Goal: Task Accomplishment & Management: Complete application form

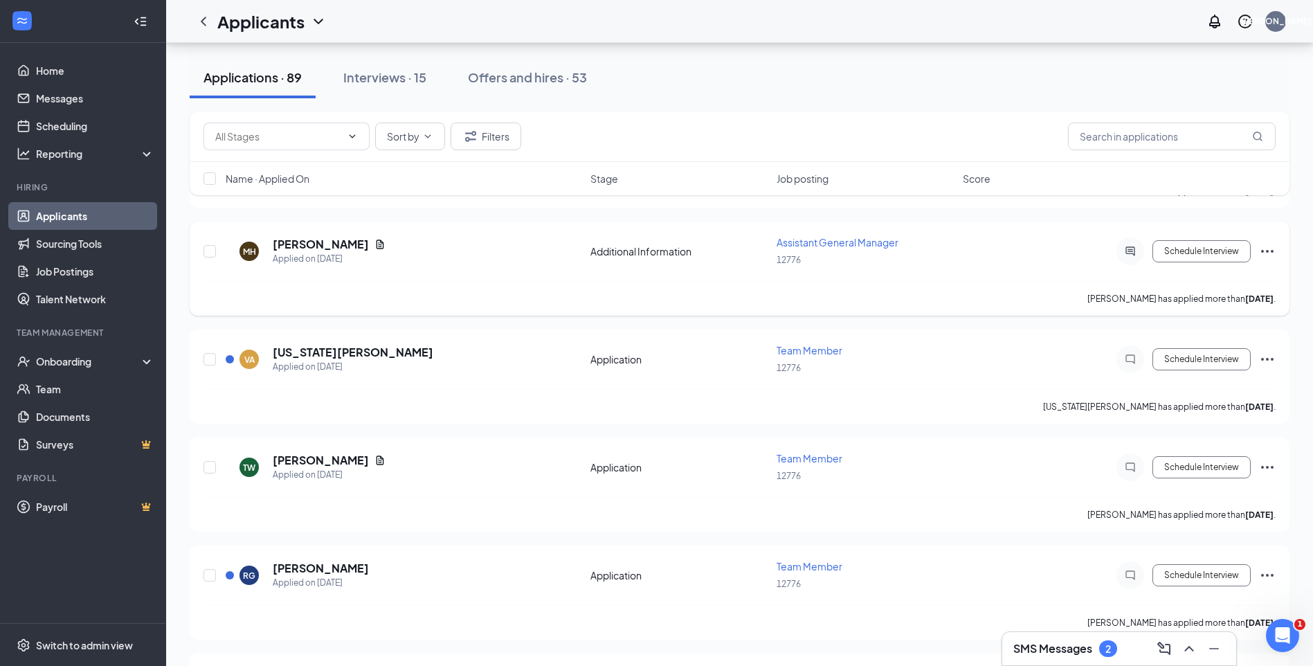
scroll to position [1454, 0]
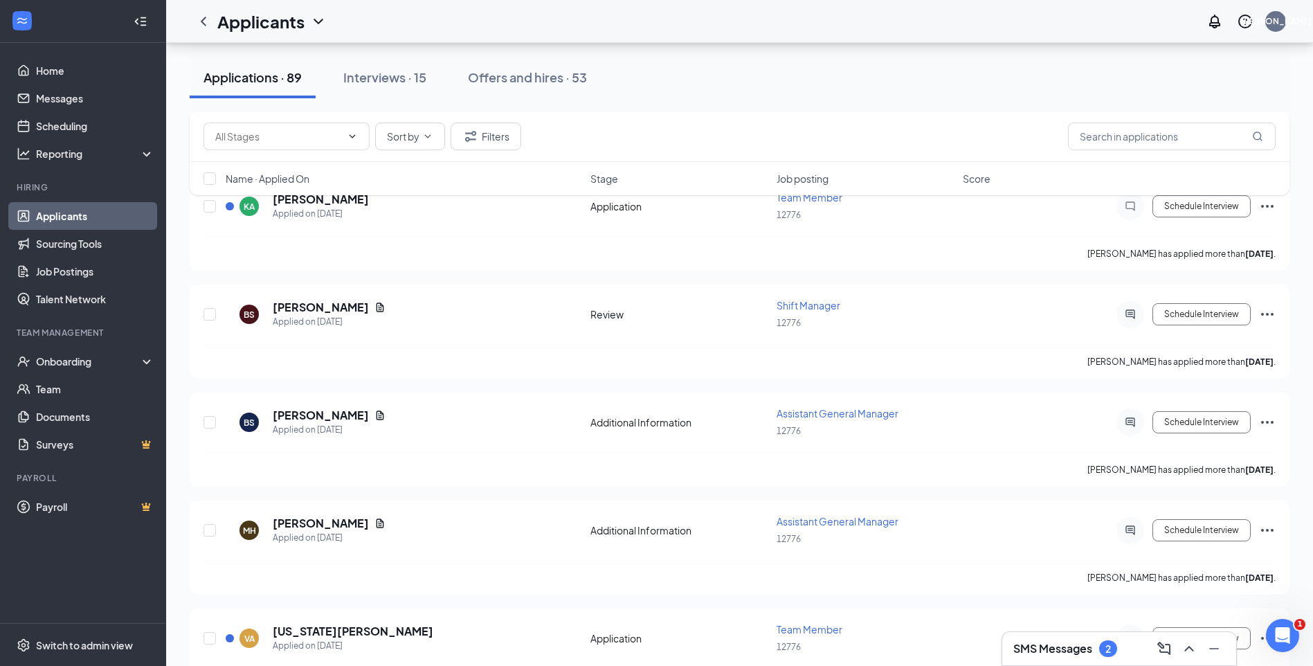
drag, startPoint x: 375, startPoint y: 81, endPoint x: 354, endPoint y: 181, distance: 101.8
click at [375, 81] on div "Interviews · 15" at bounding box center [384, 77] width 83 height 17
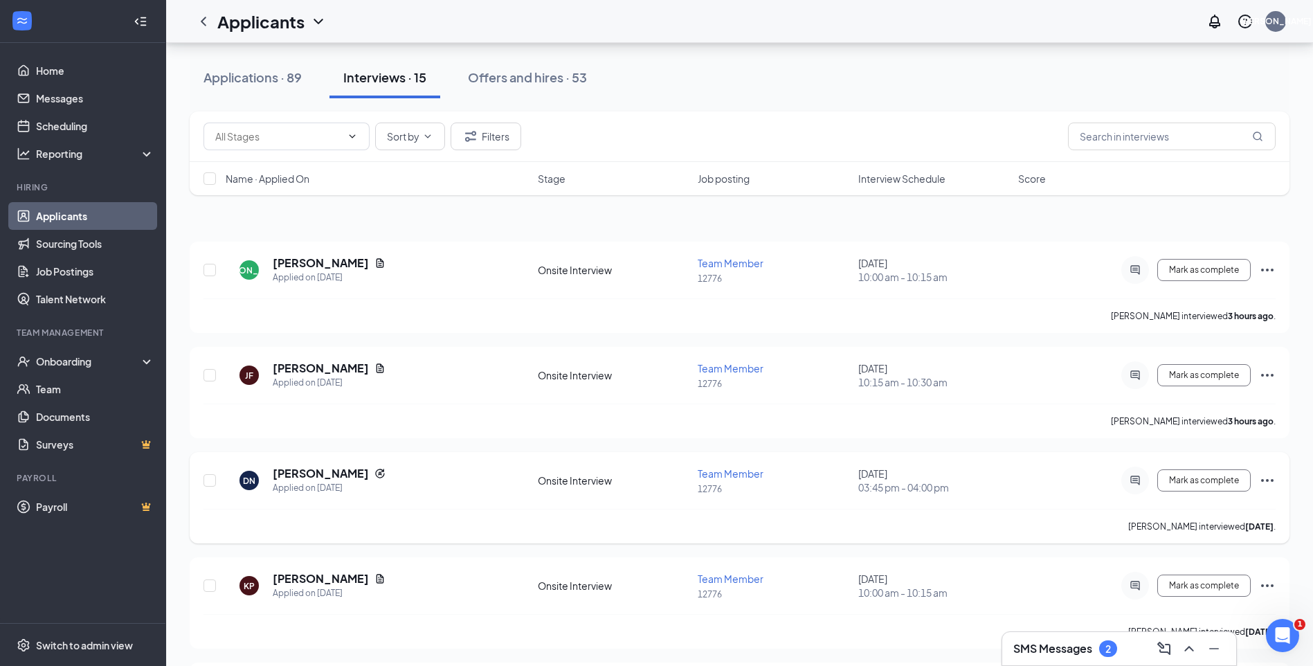
scroll to position [138, 0]
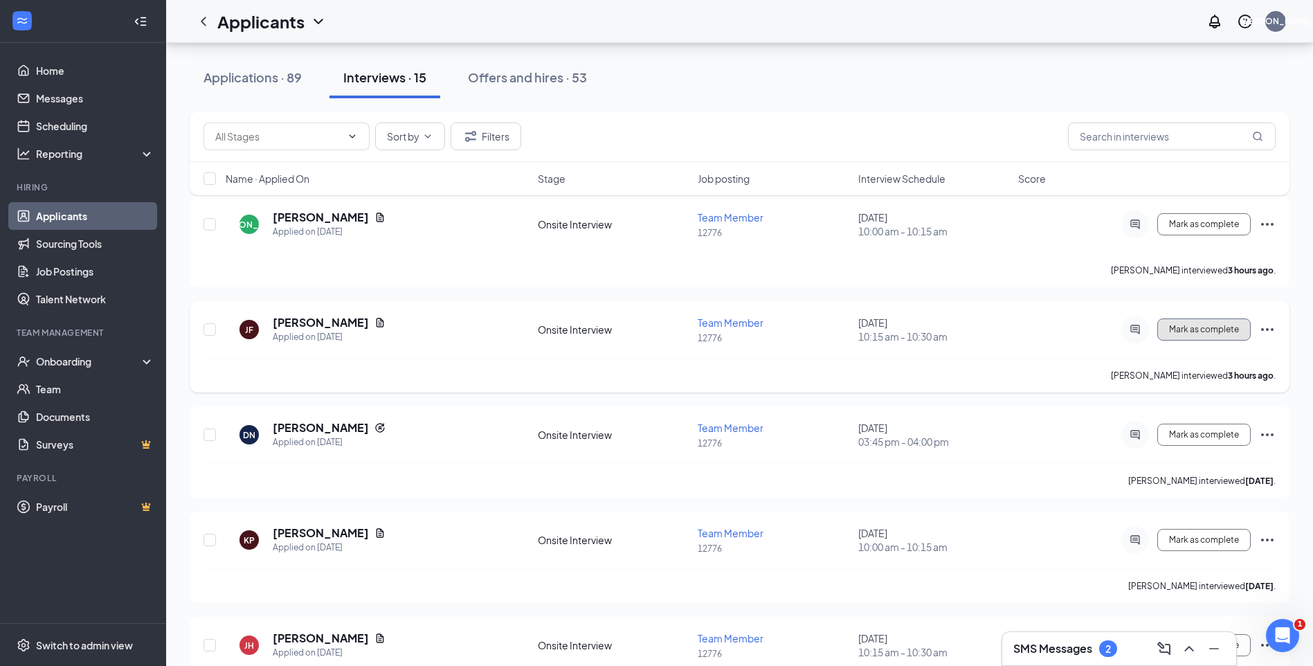
click at [1196, 333] on span "Mark as complete" at bounding box center [1204, 330] width 70 height 10
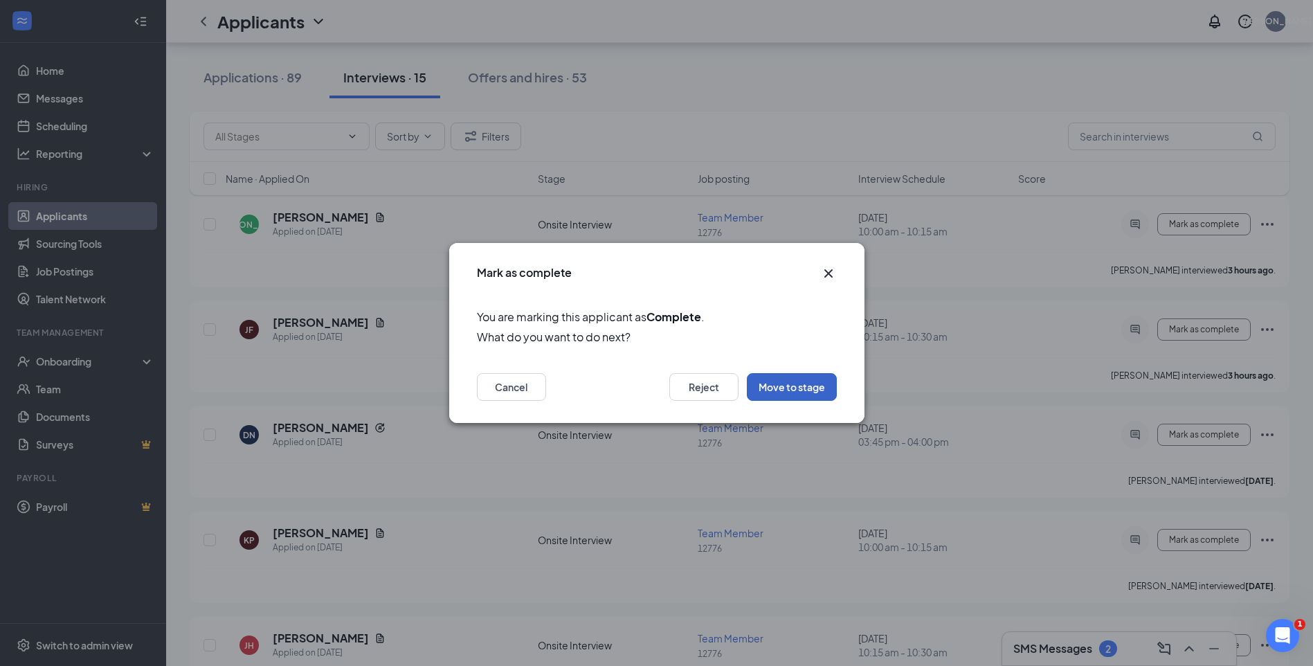
click at [797, 386] on button "Move to stage" at bounding box center [792, 387] width 90 height 28
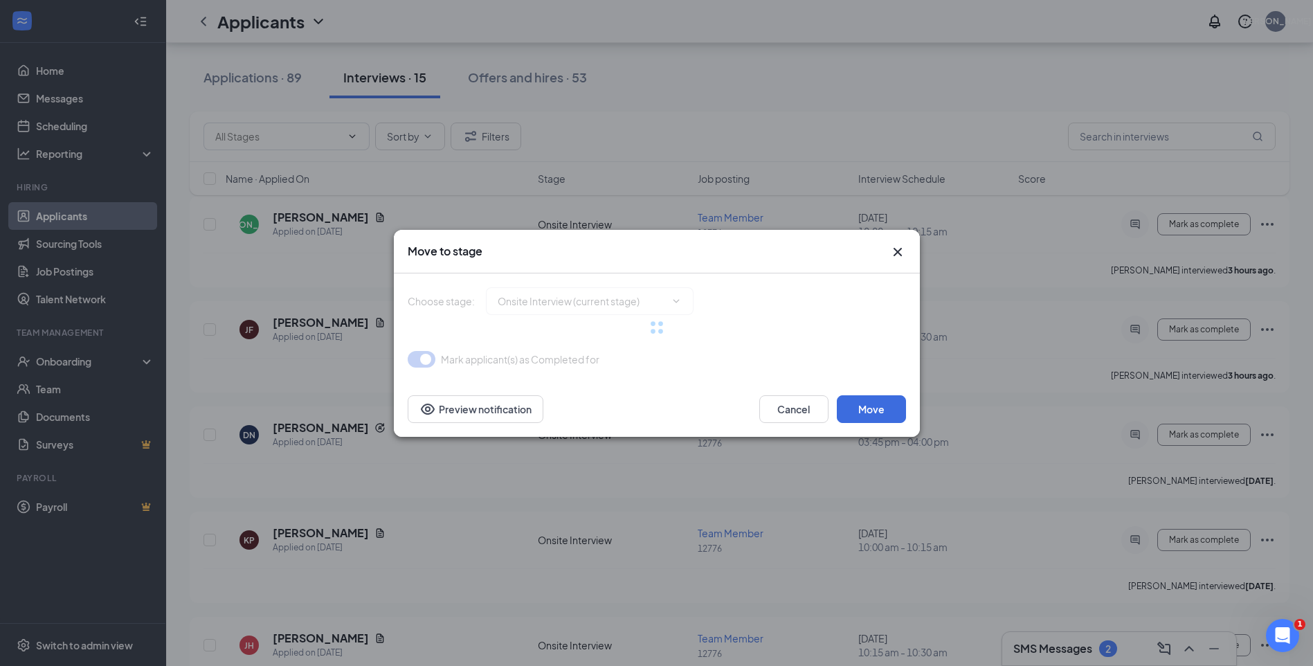
type input "Hiring Complete (final stage)"
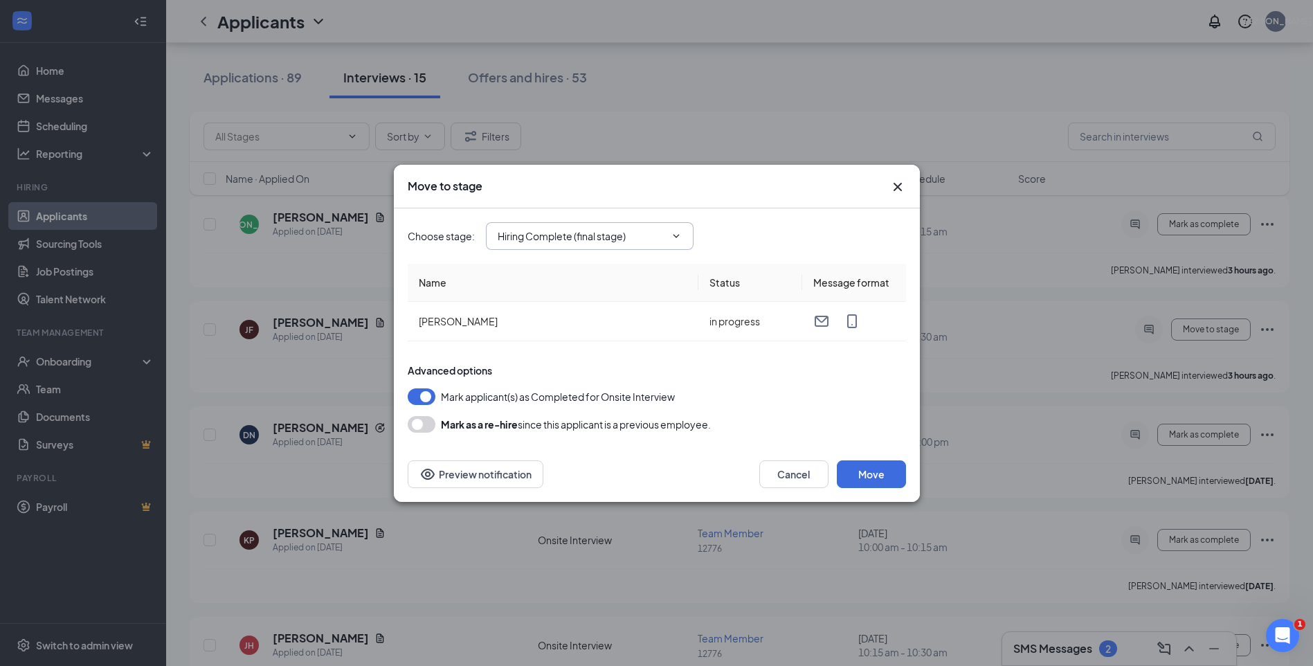
click at [681, 240] on icon "ChevronDown" at bounding box center [676, 236] width 11 height 11
click at [595, 359] on div "Hiring Complete (final stage)" at bounding box center [574, 357] width 128 height 15
click at [872, 476] on button "Move" at bounding box center [871, 474] width 69 height 28
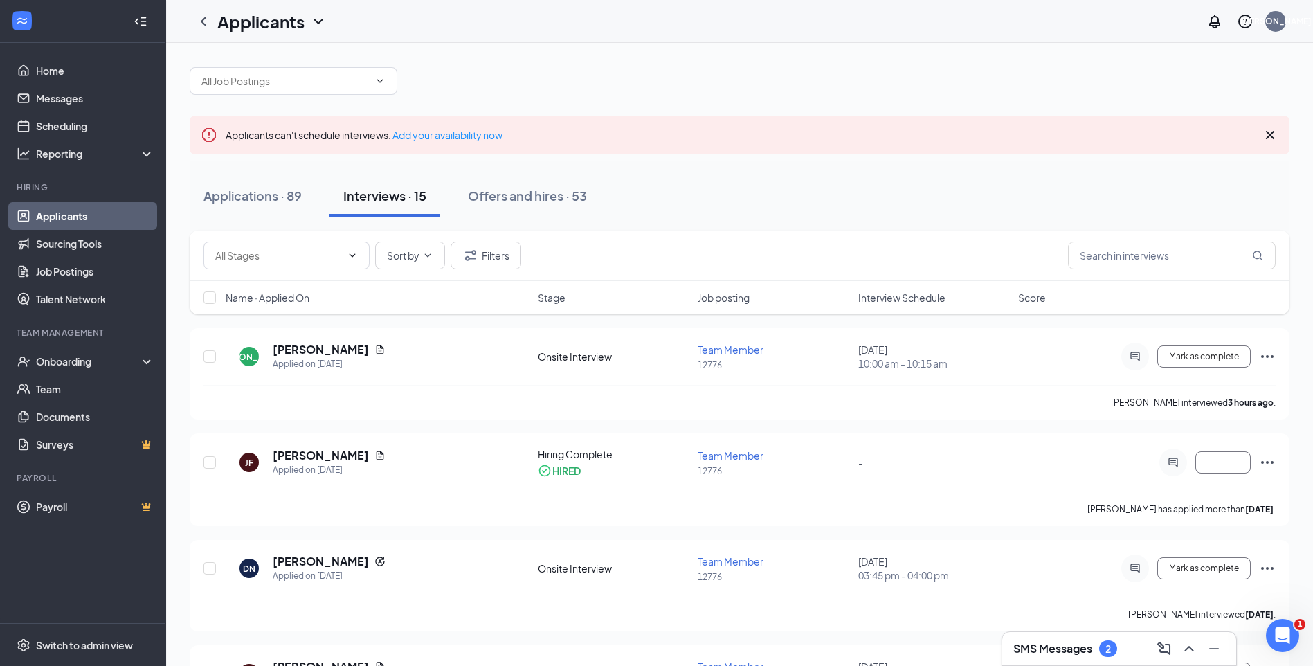
scroll to position [0, 0]
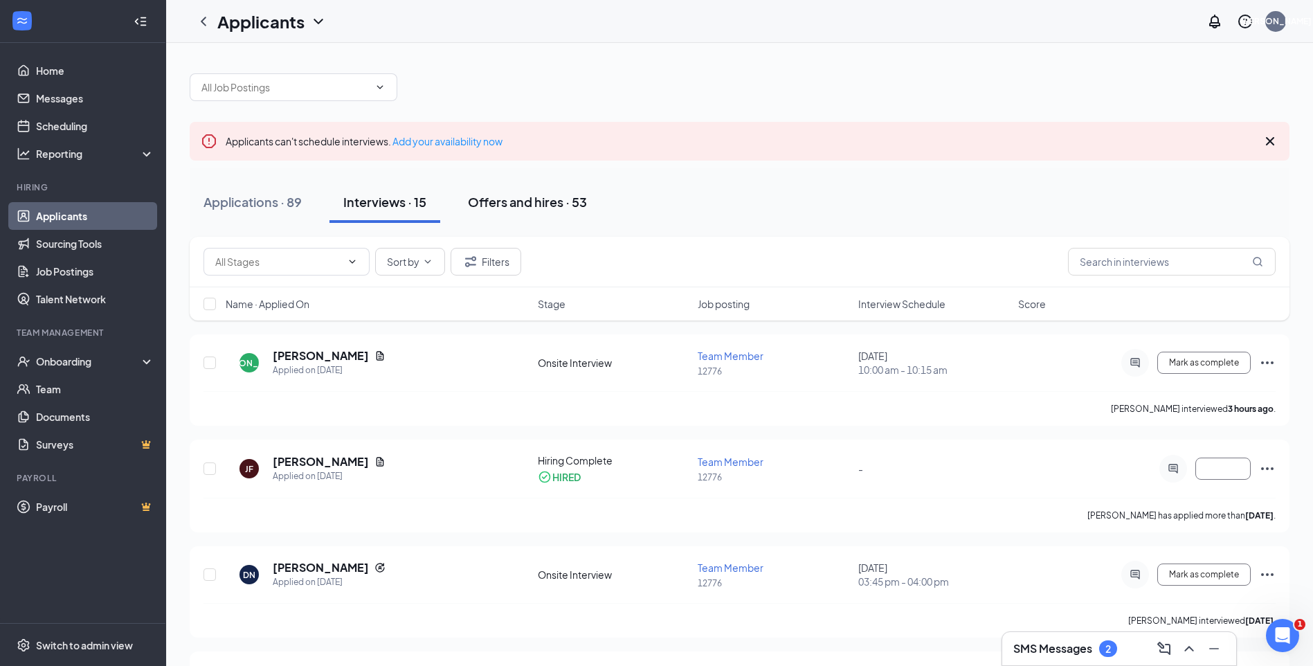
click at [532, 201] on div "Offers and hires · 53" at bounding box center [527, 201] width 119 height 17
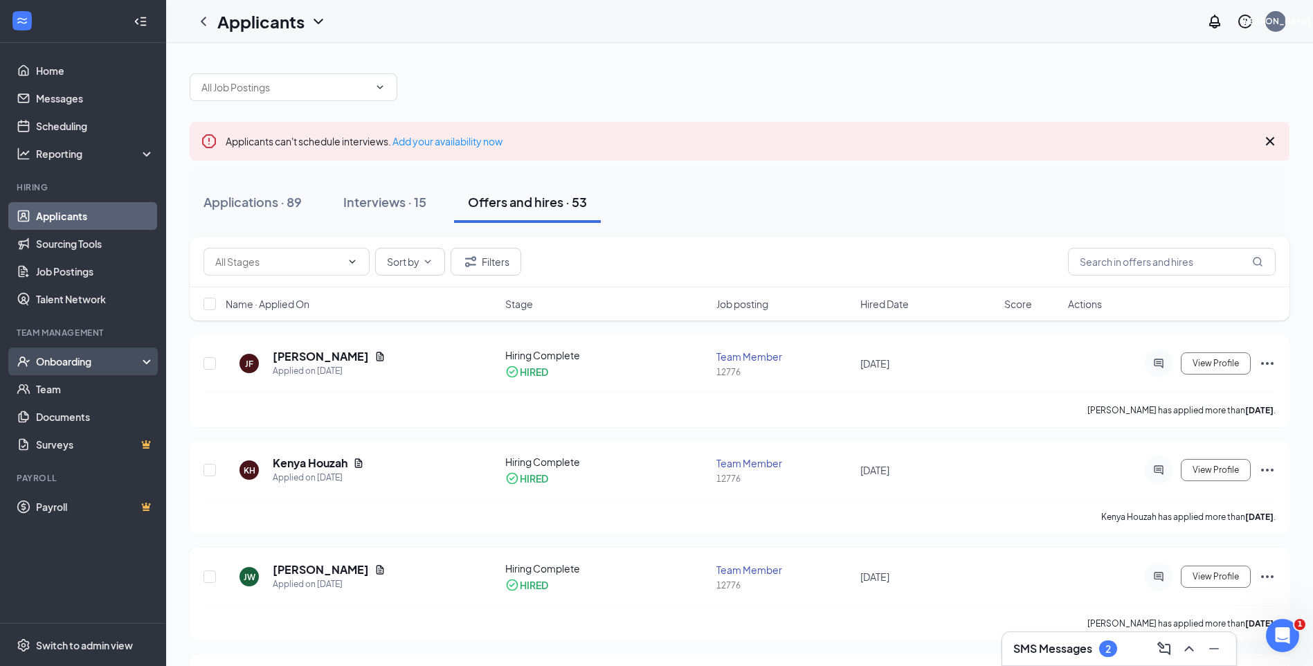
click at [153, 360] on div "Onboarding" at bounding box center [83, 362] width 166 height 28
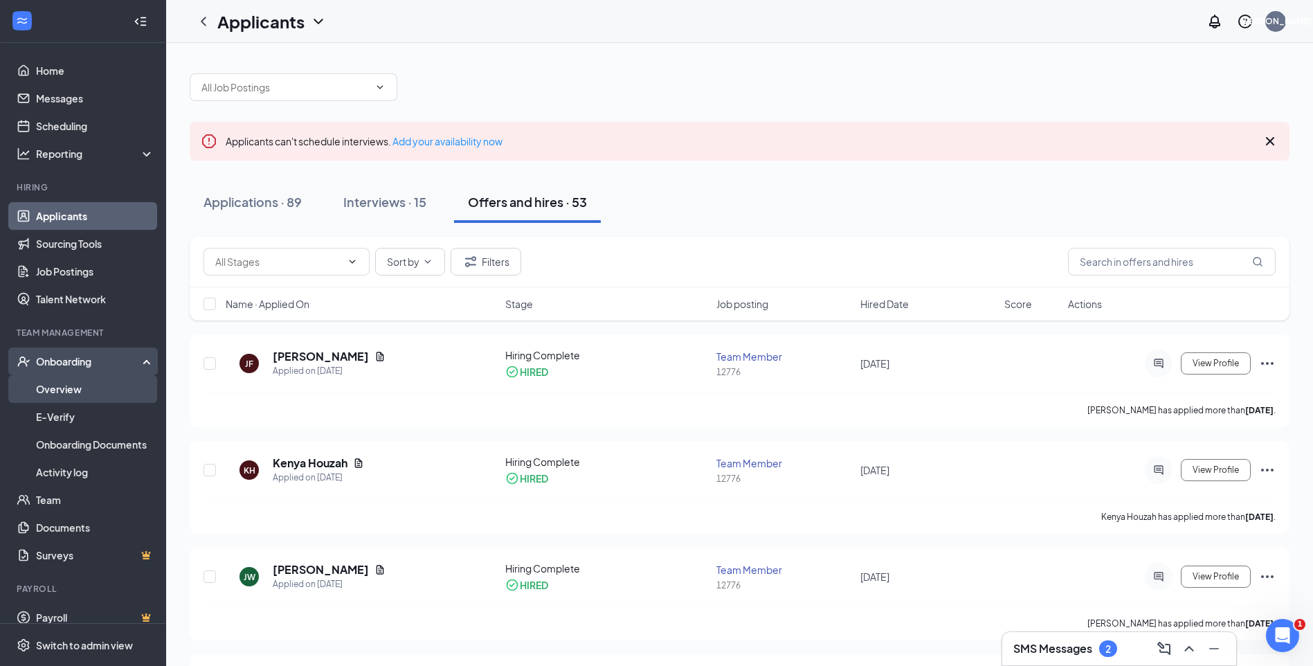
click at [111, 395] on link "Overview" at bounding box center [95, 389] width 118 height 28
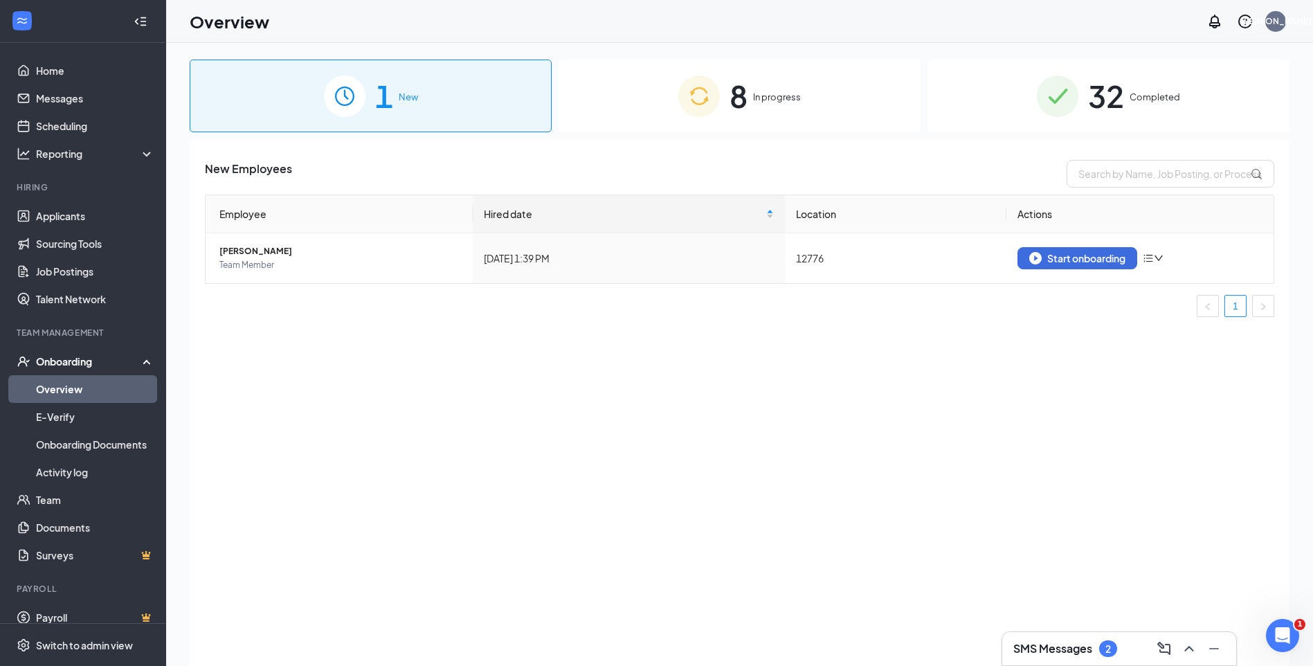
click at [763, 82] on div "8 In progress" at bounding box center [740, 96] width 362 height 73
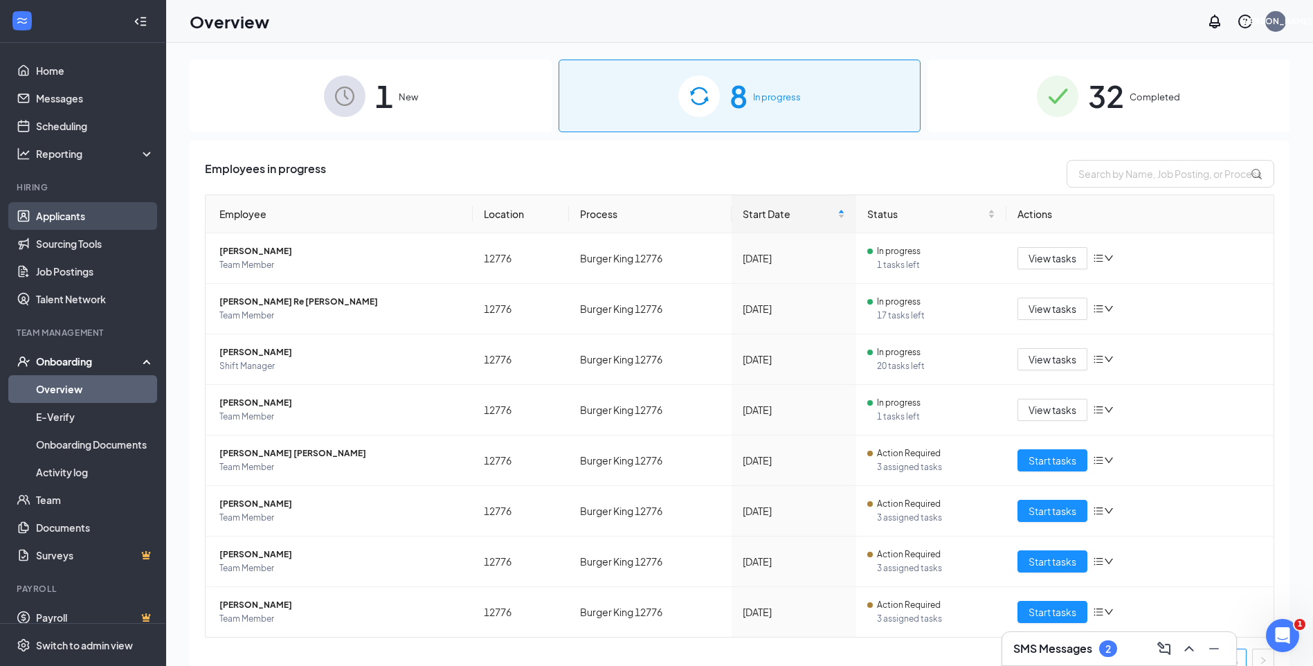
click at [98, 222] on link "Applicants" at bounding box center [95, 216] width 118 height 28
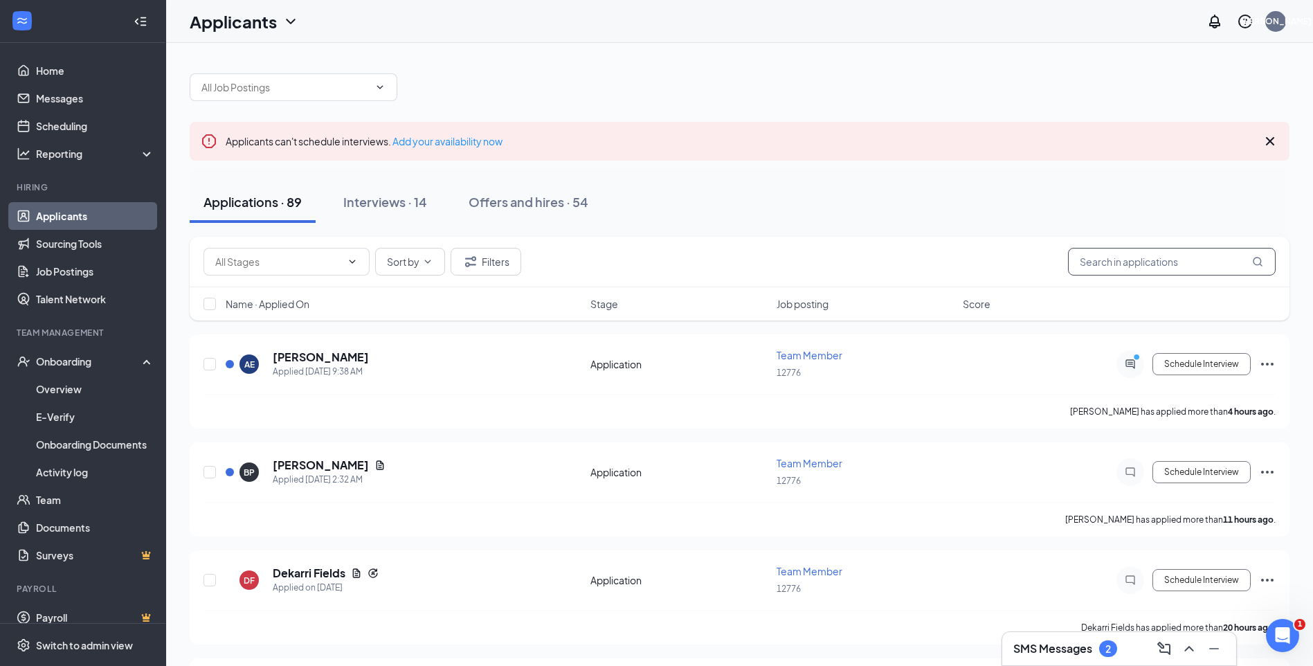
click at [1118, 268] on input "text" at bounding box center [1172, 262] width 208 height 28
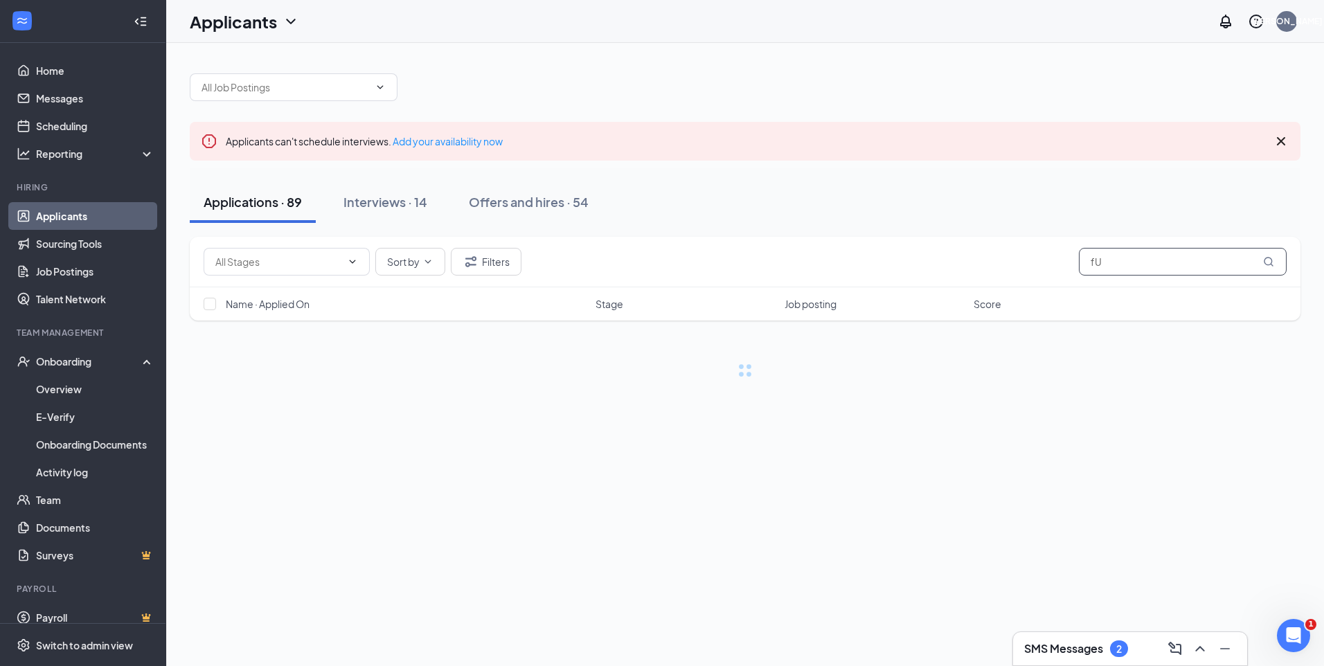
type input "f"
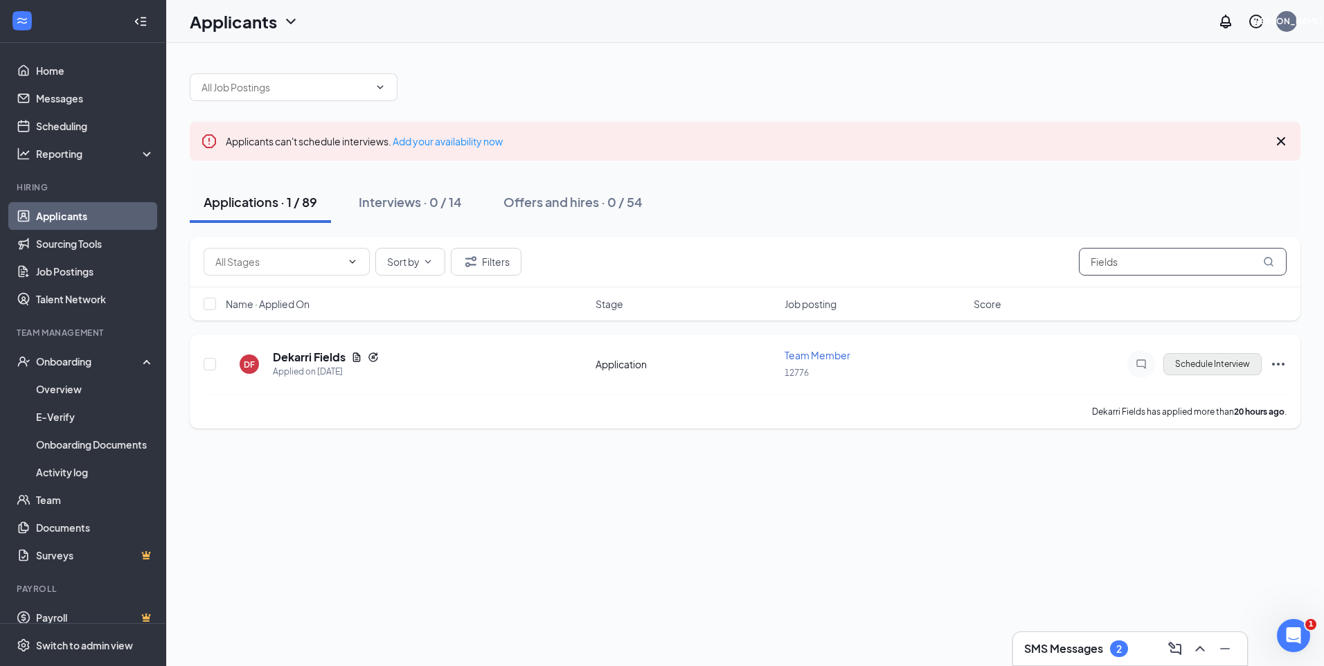
type input "Fields"
click at [1228, 370] on button "Schedule Interview" at bounding box center [1212, 364] width 98 height 22
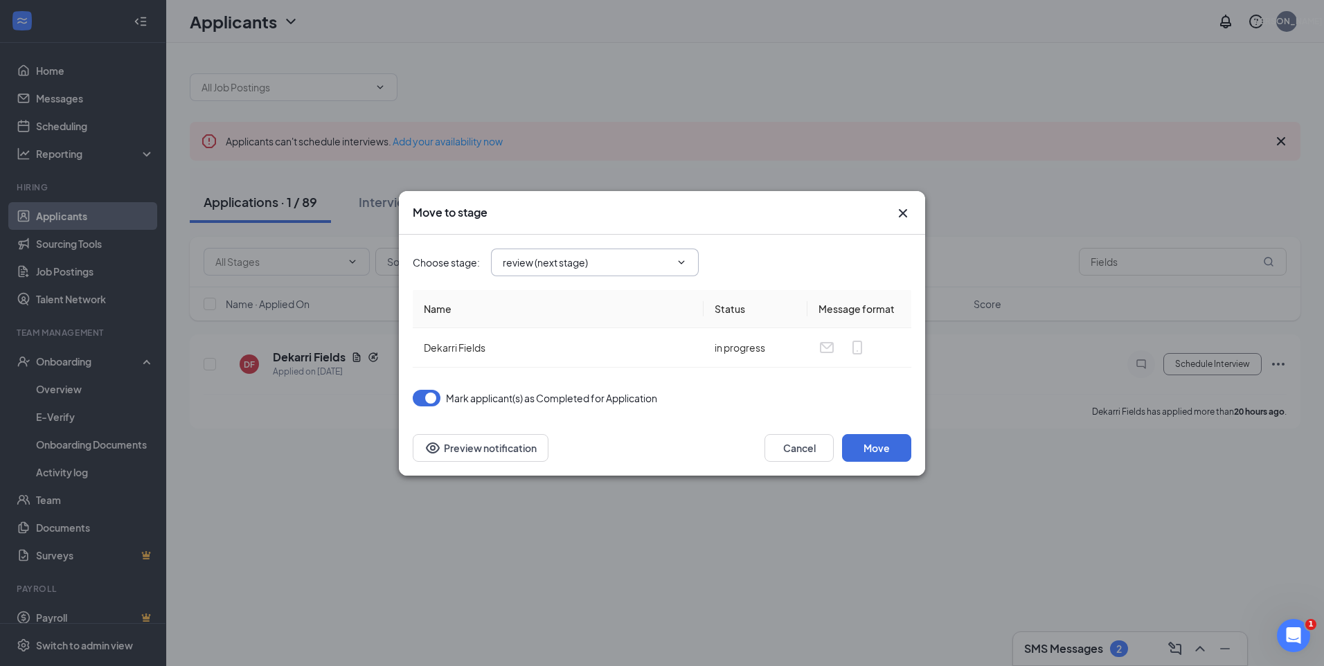
click at [606, 261] on input "review (next stage)" at bounding box center [587, 262] width 168 height 15
click at [567, 383] on div "Hiring Complete" at bounding box center [551, 384] width 75 height 15
type input "Hiring Complete"
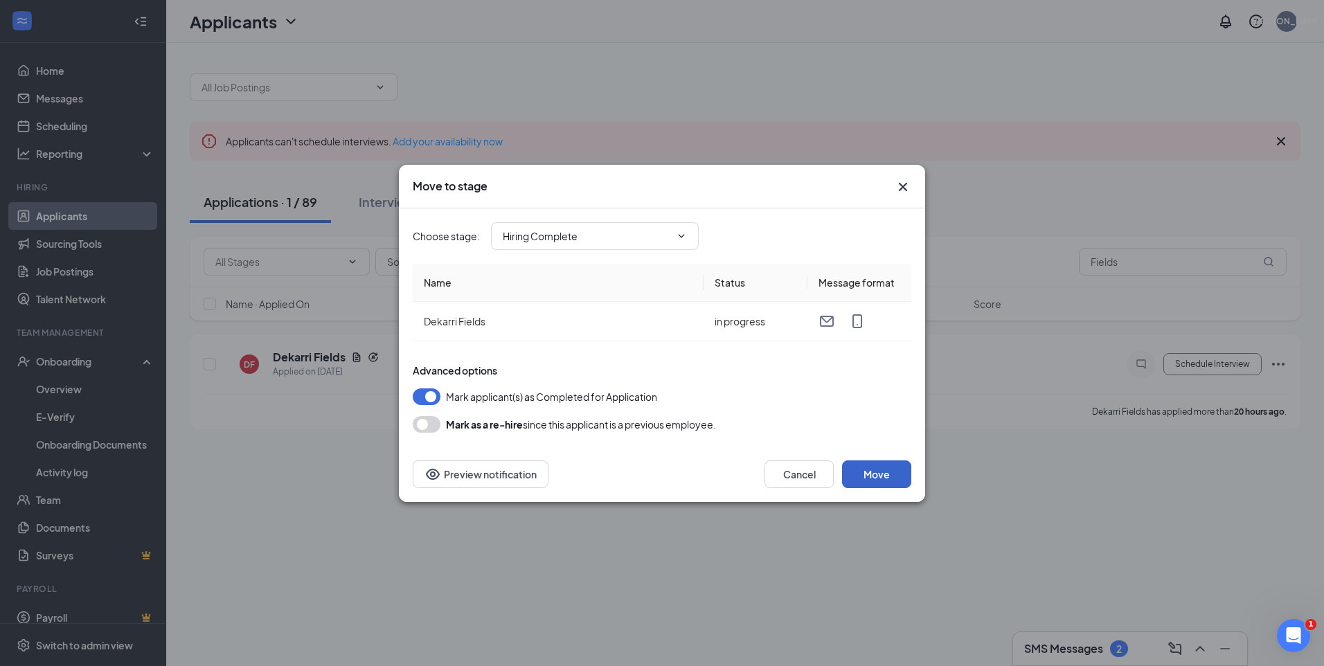
click at [869, 472] on button "Move" at bounding box center [876, 474] width 69 height 28
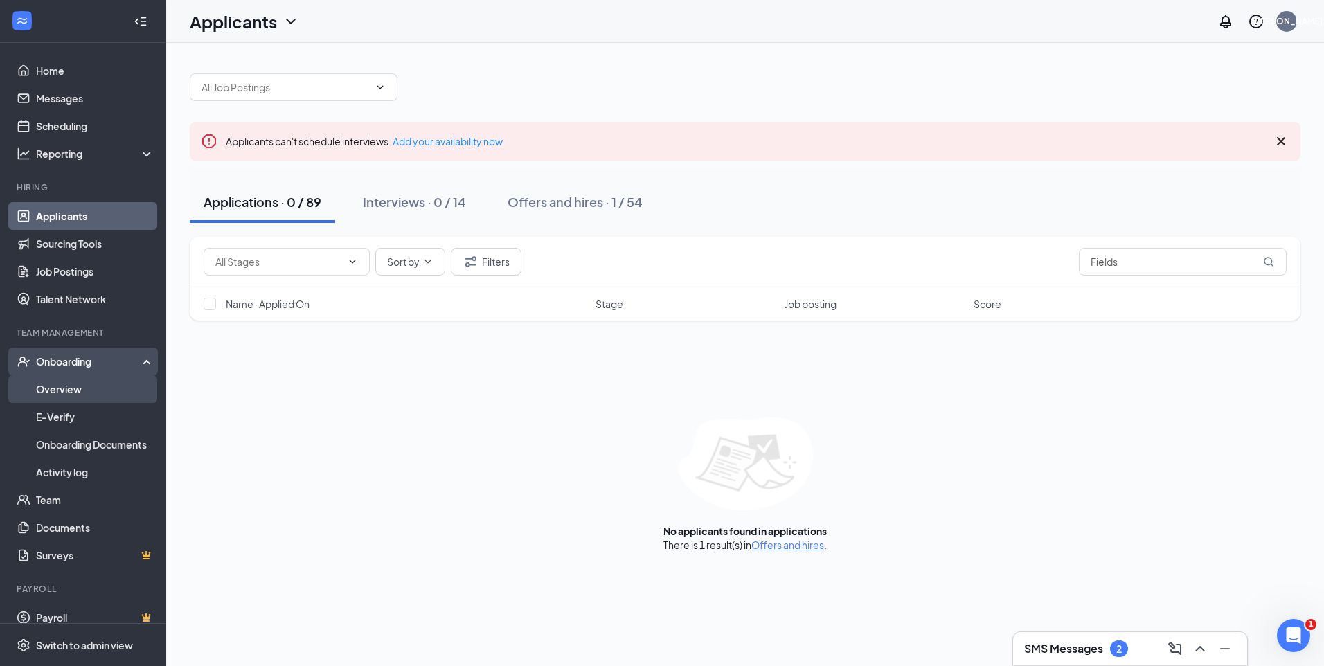
click at [51, 383] on link "Overview" at bounding box center [95, 389] width 118 height 28
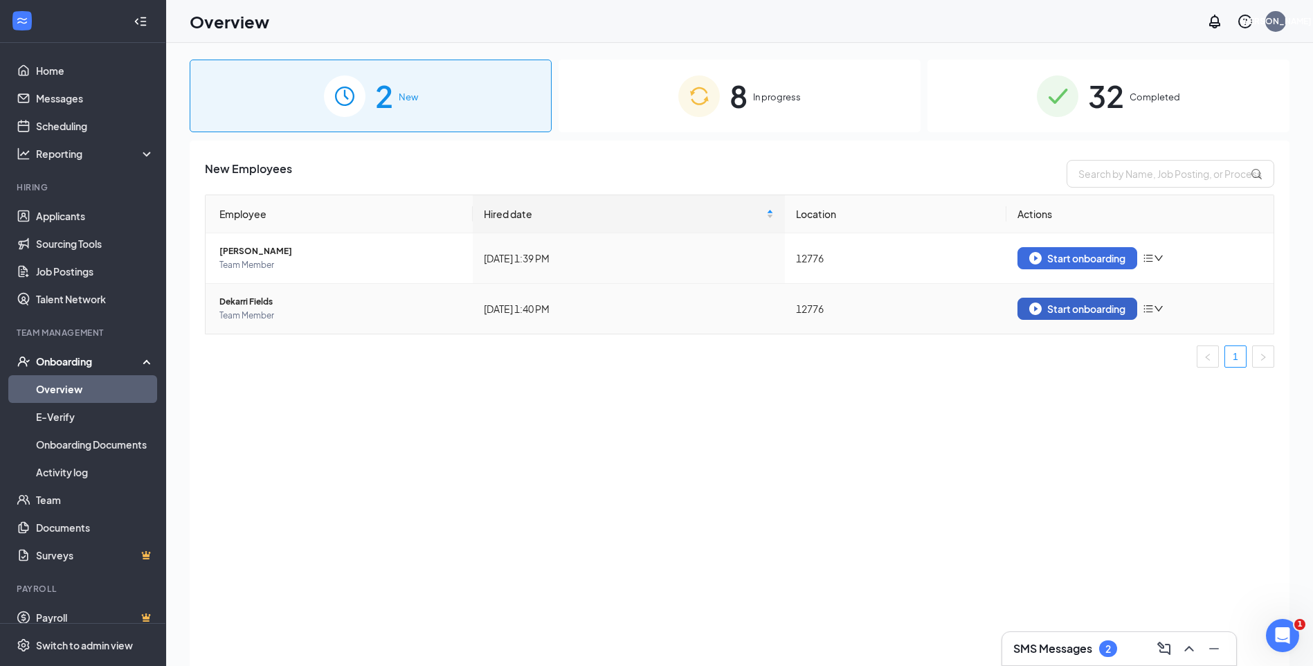
click at [1074, 314] on div "Start onboarding" at bounding box center [1077, 309] width 96 height 12
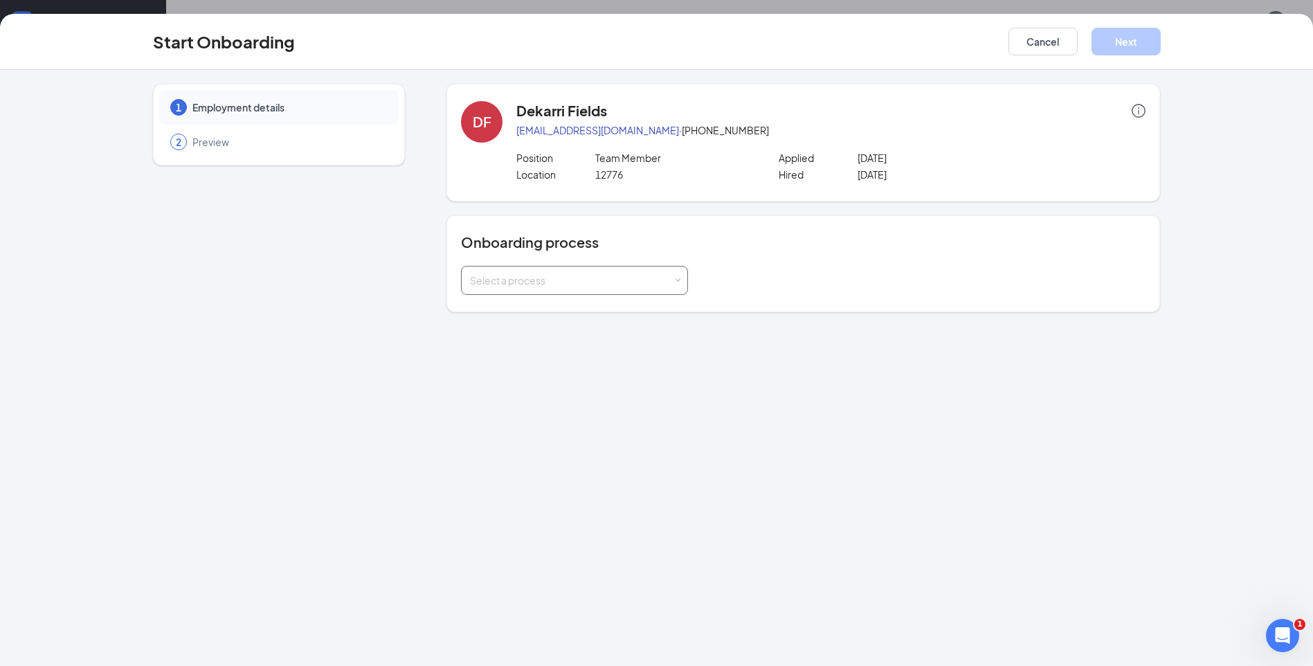
click at [683, 279] on div "Select a process" at bounding box center [574, 280] width 227 height 29
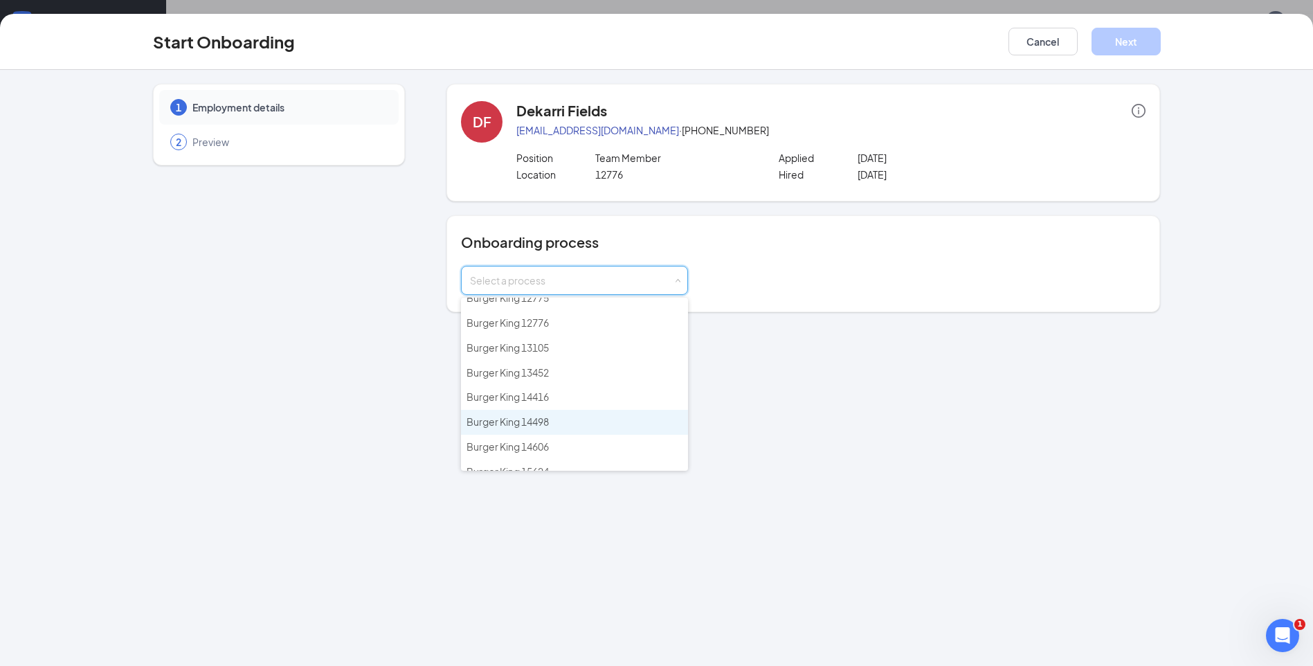
scroll to position [346, 0]
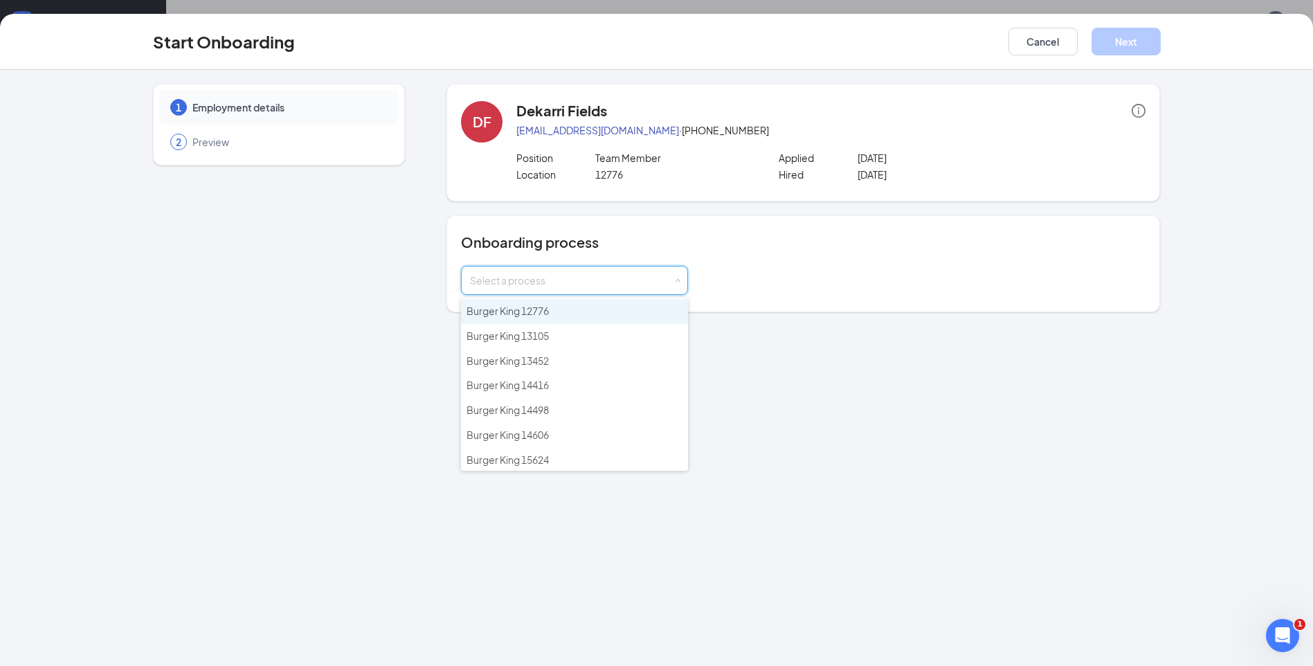
click at [571, 308] on li "Burger King 12776" at bounding box center [574, 311] width 227 height 25
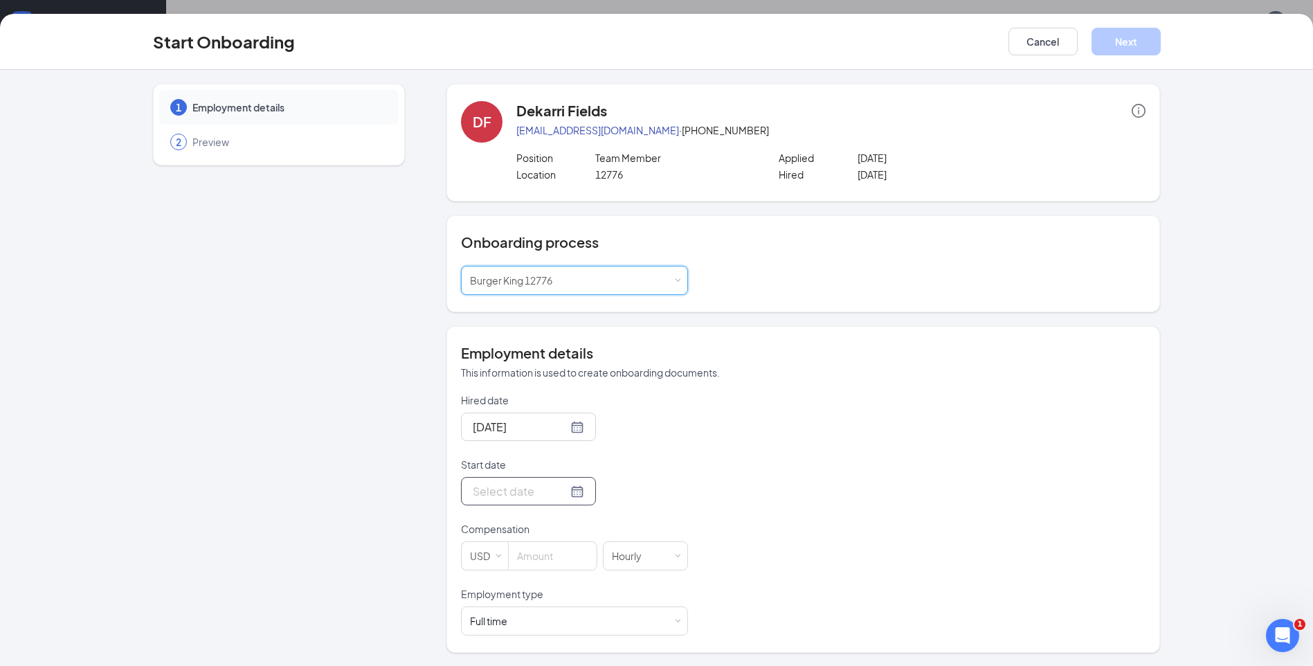
click at [492, 496] on input "Start date" at bounding box center [520, 491] width 95 height 17
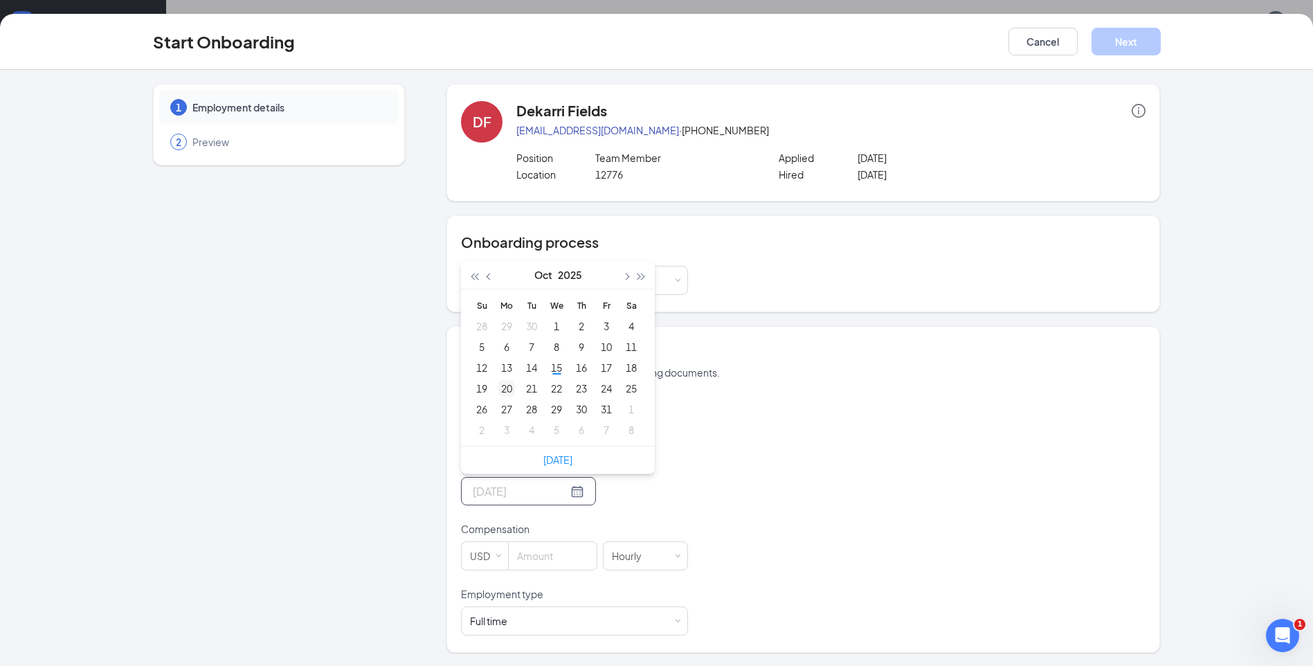
type input "[DATE]"
click at [500, 386] on div "20" at bounding box center [506, 388] width 17 height 17
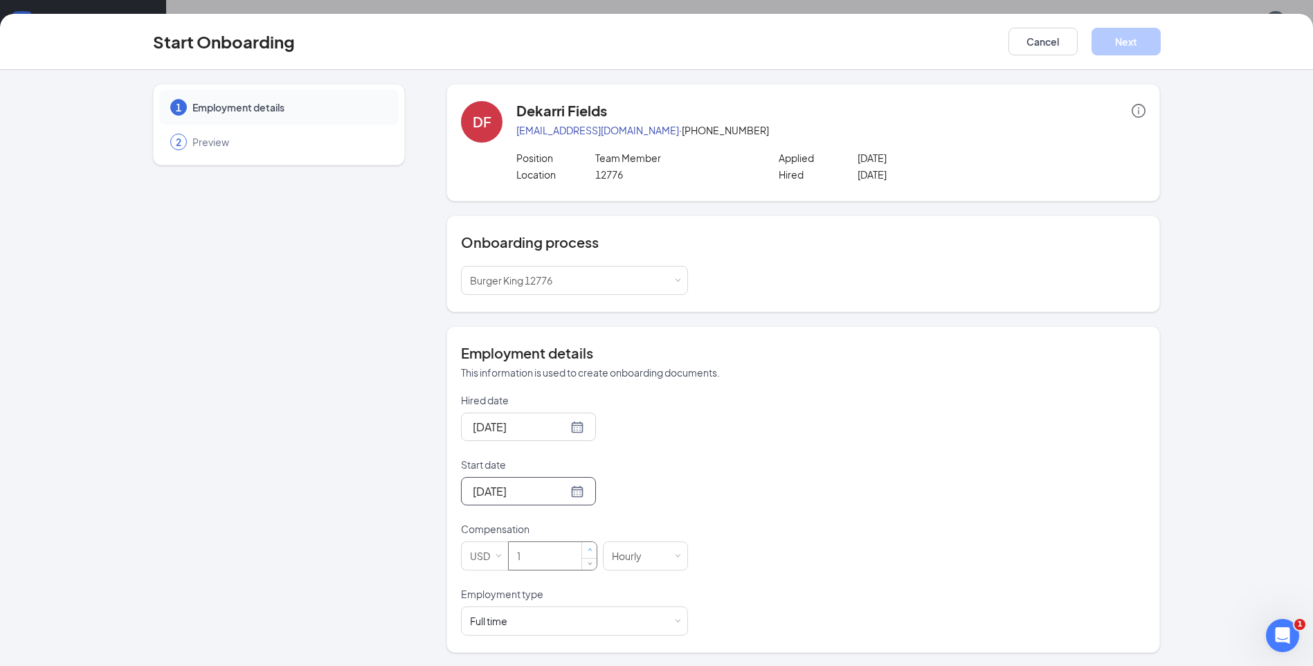
click at [582, 546] on span "Increase Value" at bounding box center [589, 550] width 15 height 17
type input "112"
click at [674, 629] on div "Full time Works 30+ hours per week and is reasonably expected to work" at bounding box center [574, 620] width 227 height 29
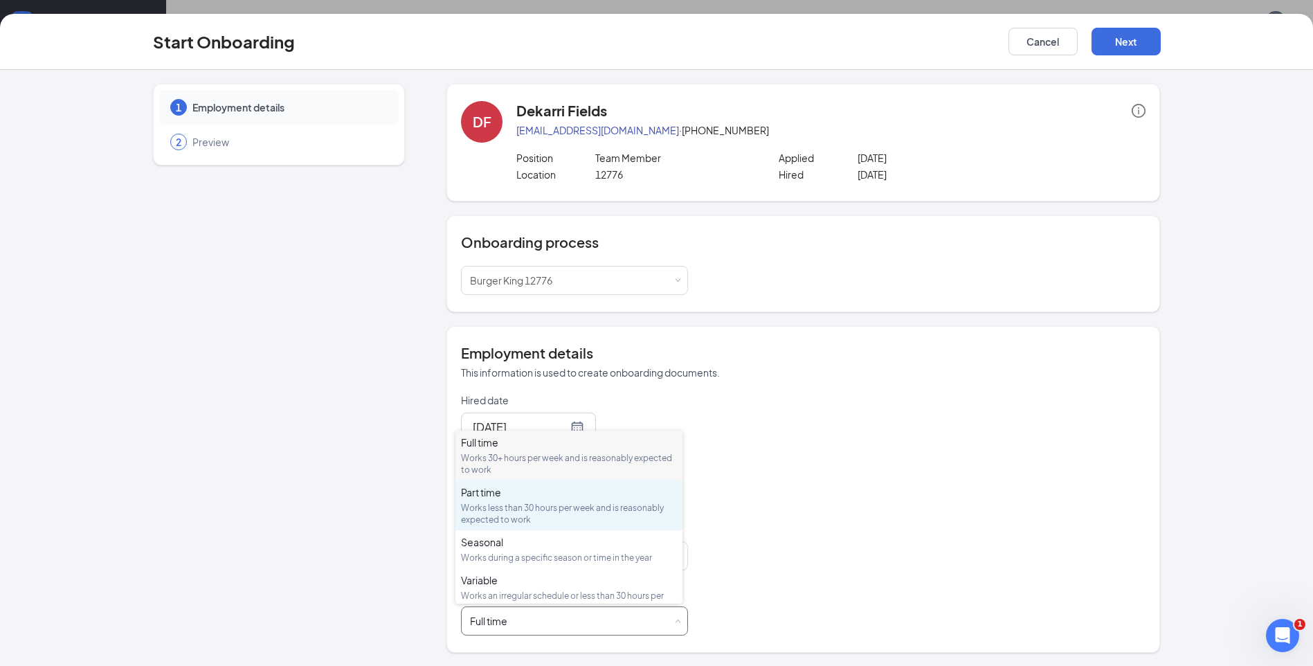
click at [624, 508] on div "Works less than 30 hours per week and is reasonably expected to work" at bounding box center [569, 514] width 216 height 24
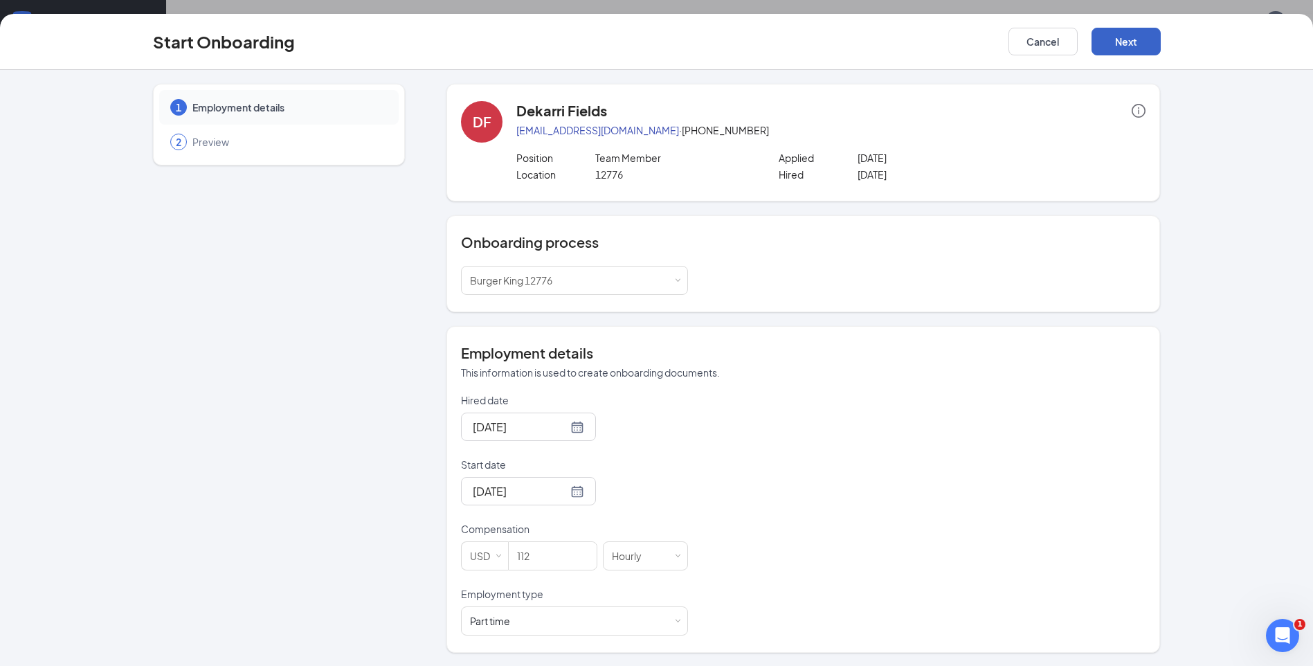
click at [1117, 44] on button "Next" at bounding box center [1126, 42] width 69 height 28
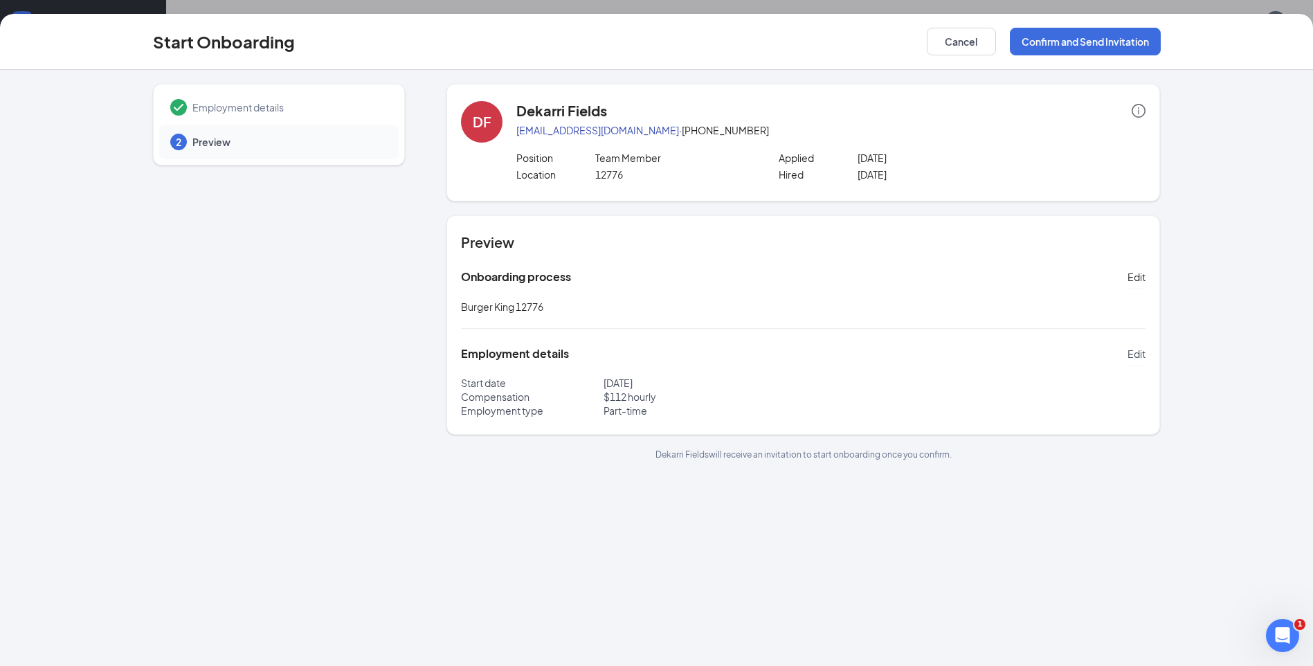
click at [1139, 350] on span "Edit" at bounding box center [1137, 354] width 18 height 14
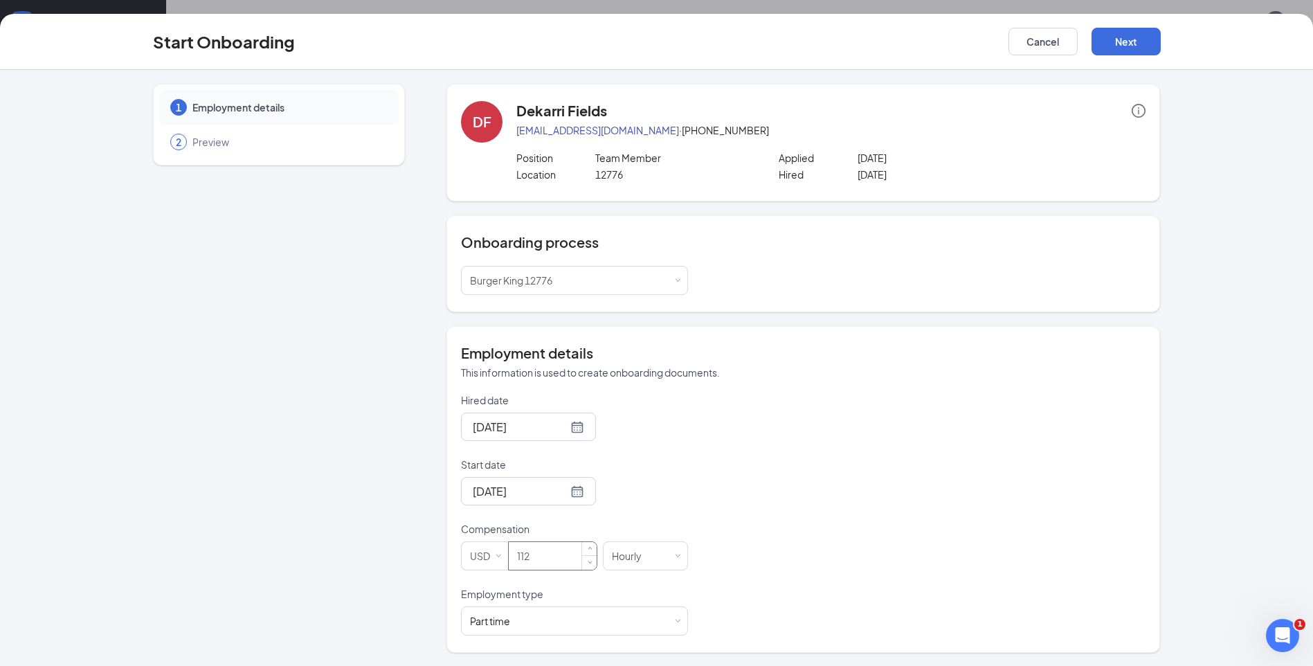
click at [552, 548] on input "112" at bounding box center [553, 556] width 88 height 28
type input "12"
click at [1136, 42] on button "Next" at bounding box center [1126, 42] width 69 height 28
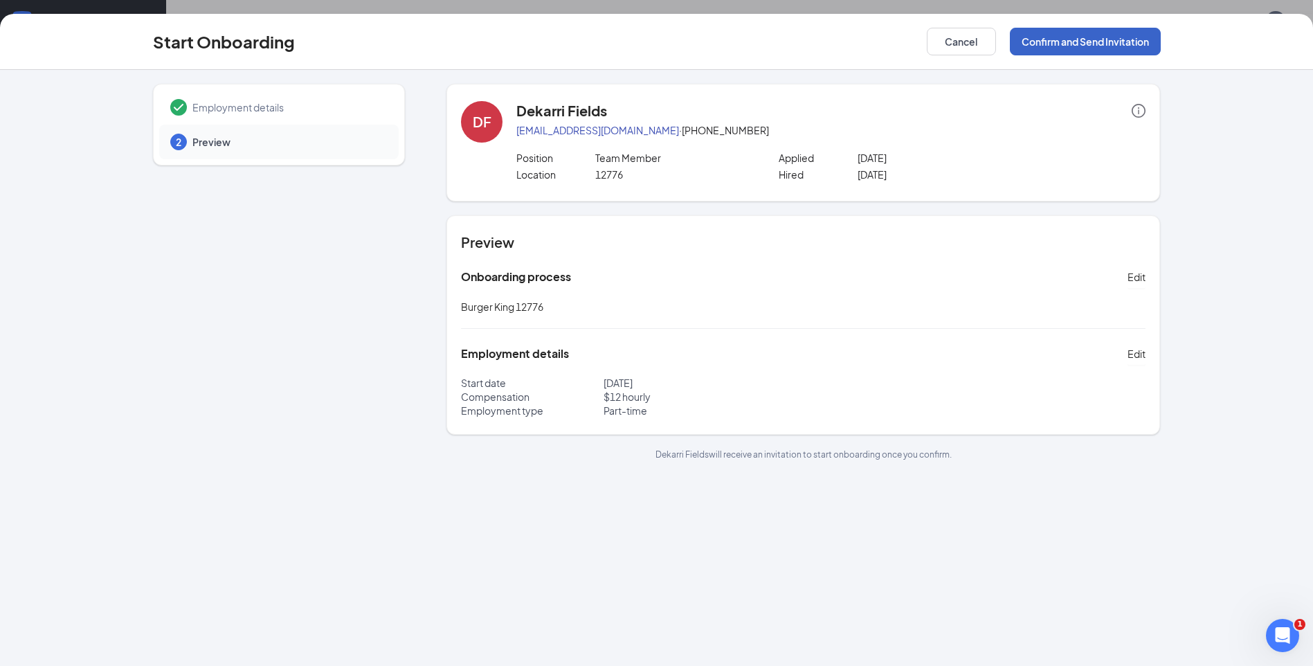
click at [1103, 38] on button "Confirm and Send Invitation" at bounding box center [1085, 42] width 151 height 28
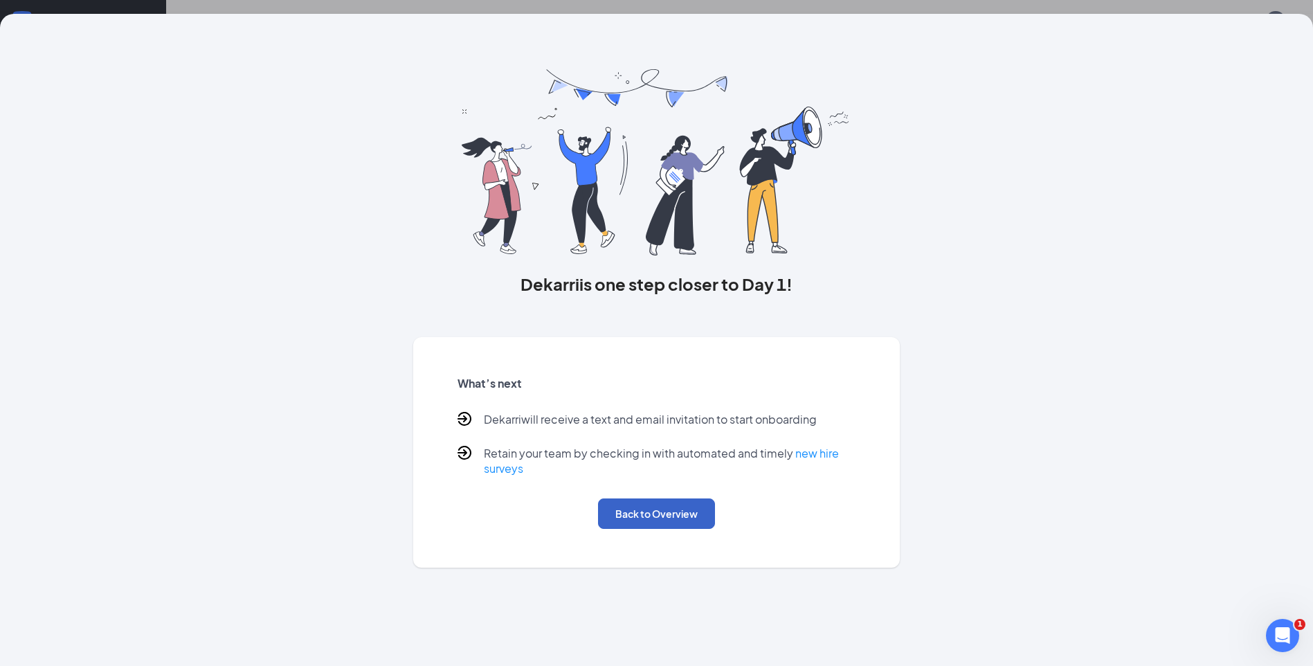
click at [669, 507] on button "Back to Overview" at bounding box center [656, 513] width 117 height 30
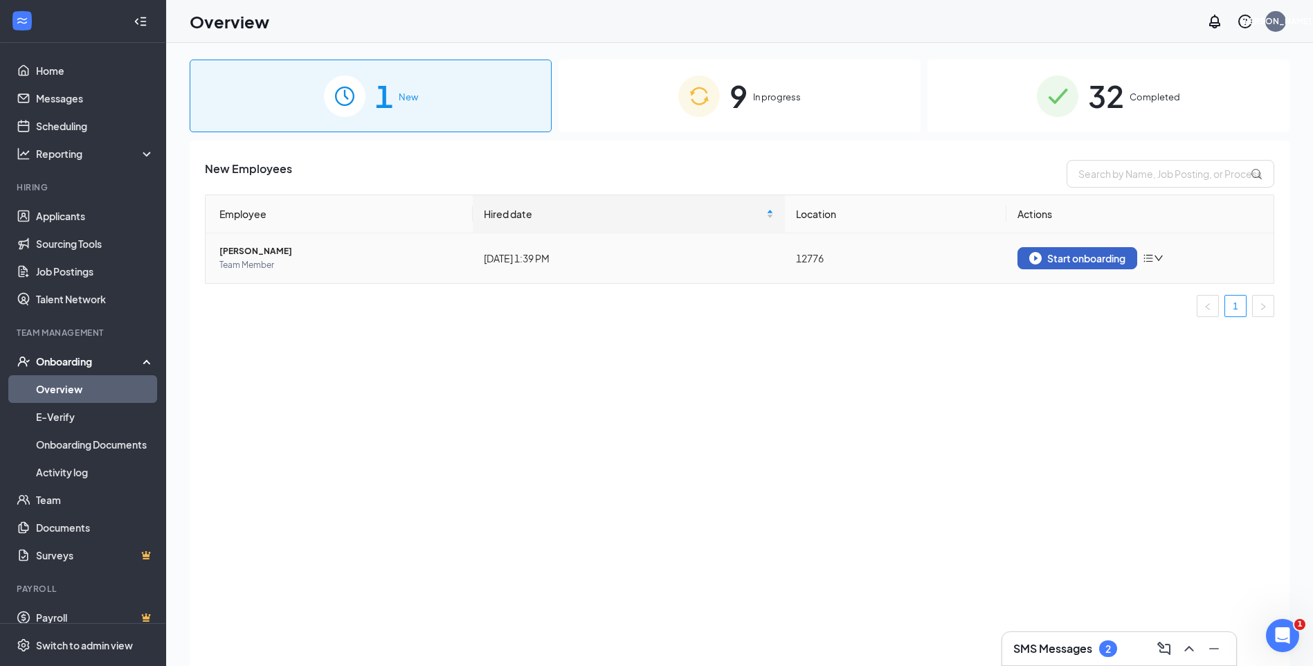
click at [1096, 258] on div "Start onboarding" at bounding box center [1077, 258] width 96 height 12
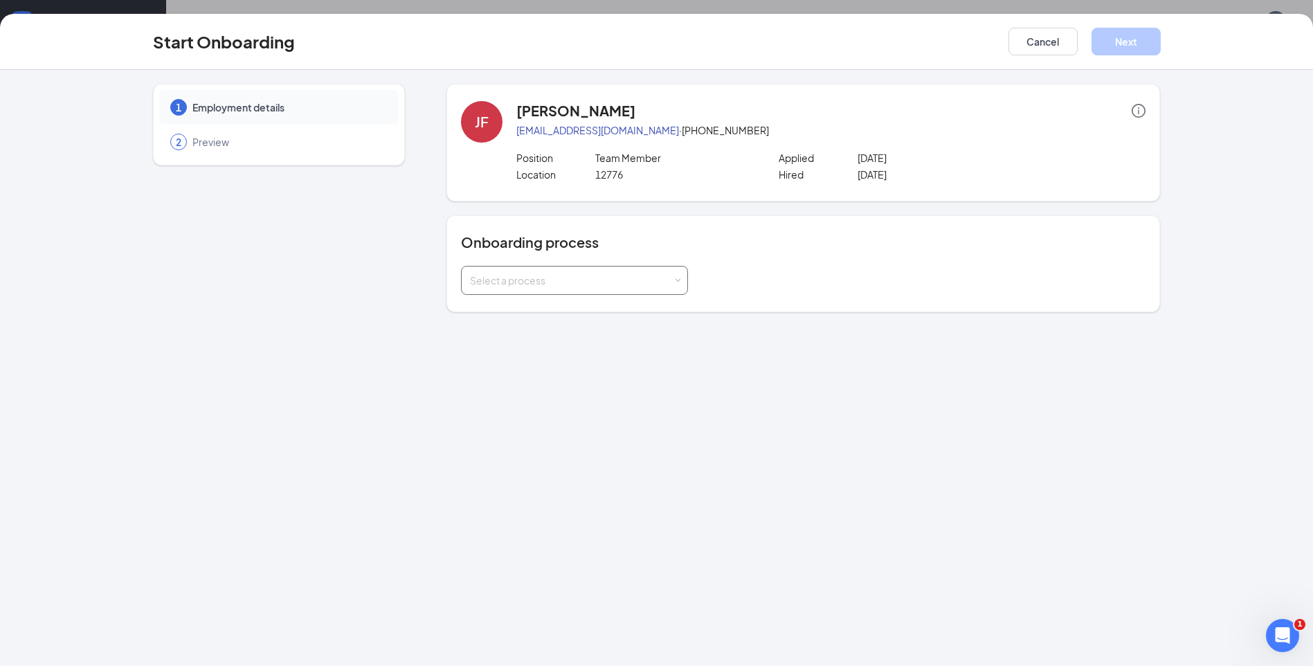
click at [633, 280] on div "Select a process" at bounding box center [571, 280] width 203 height 14
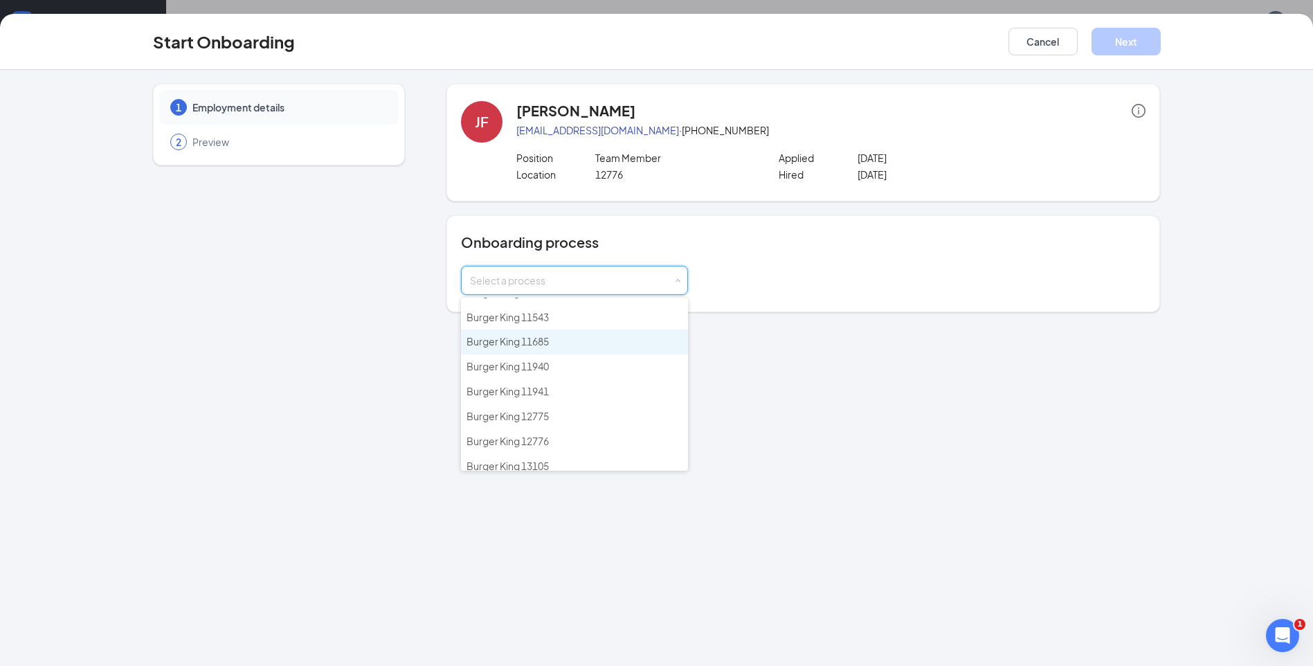
scroll to position [277, 0]
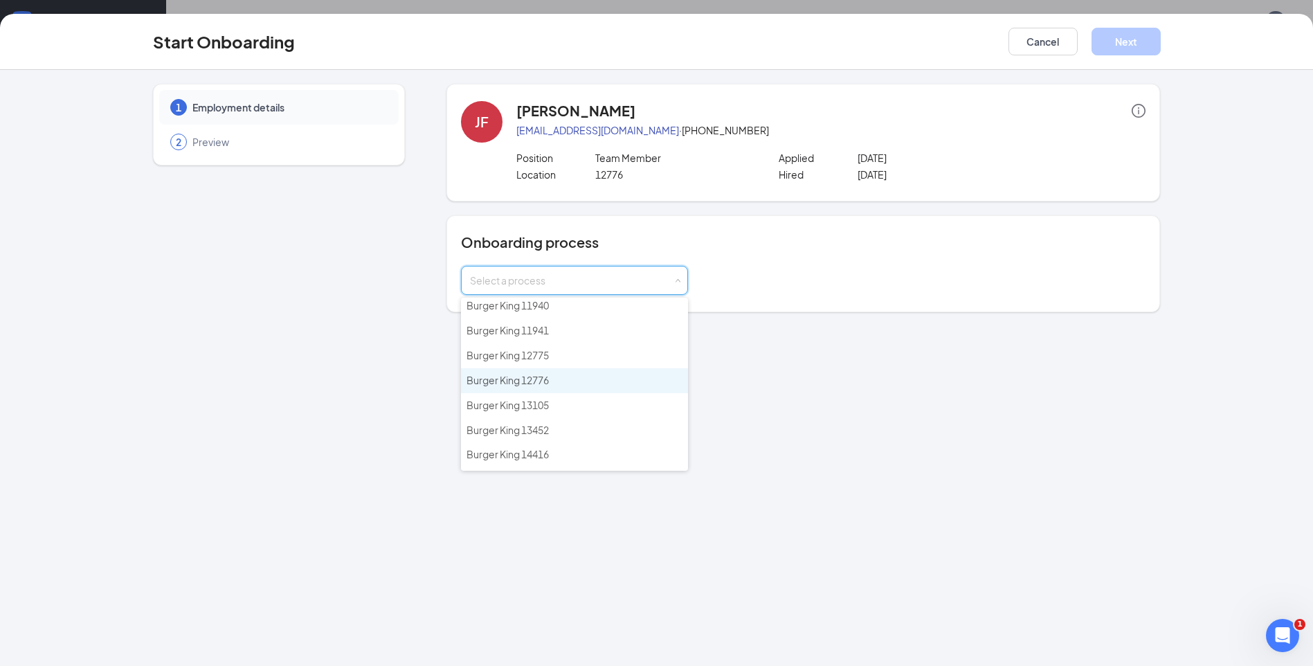
click at [554, 379] on li "Burger King 12776" at bounding box center [574, 380] width 227 height 25
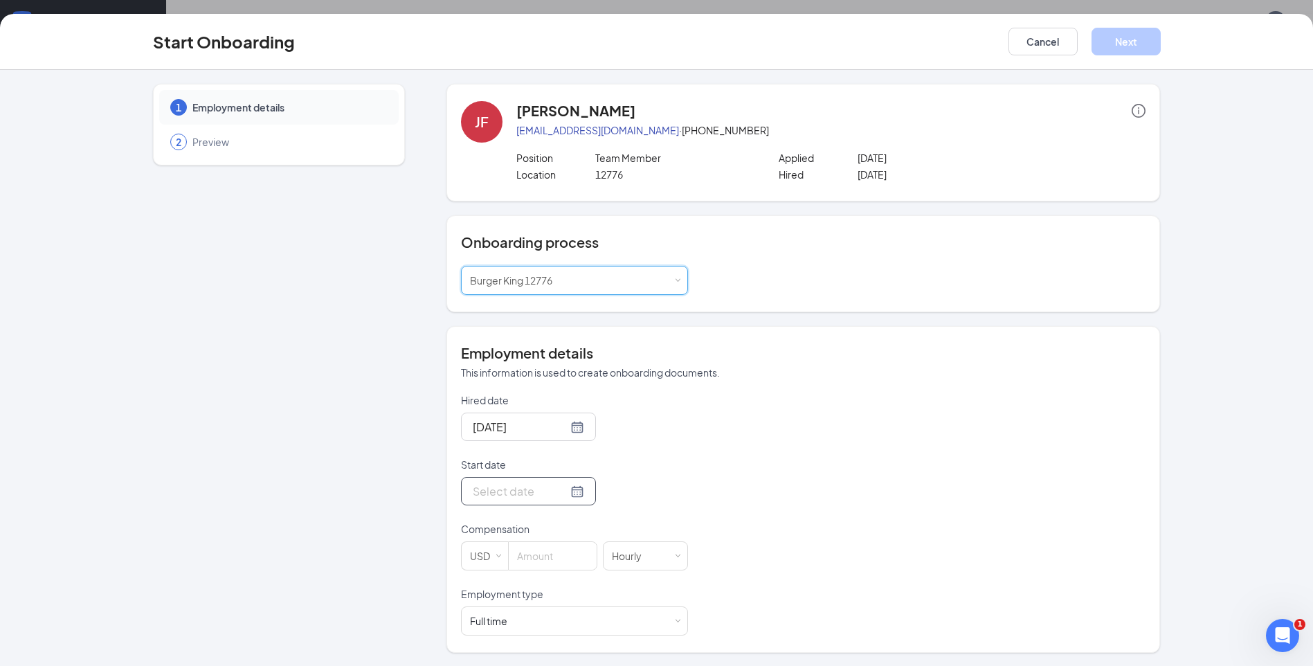
click at [507, 488] on input "Start date" at bounding box center [520, 491] width 95 height 17
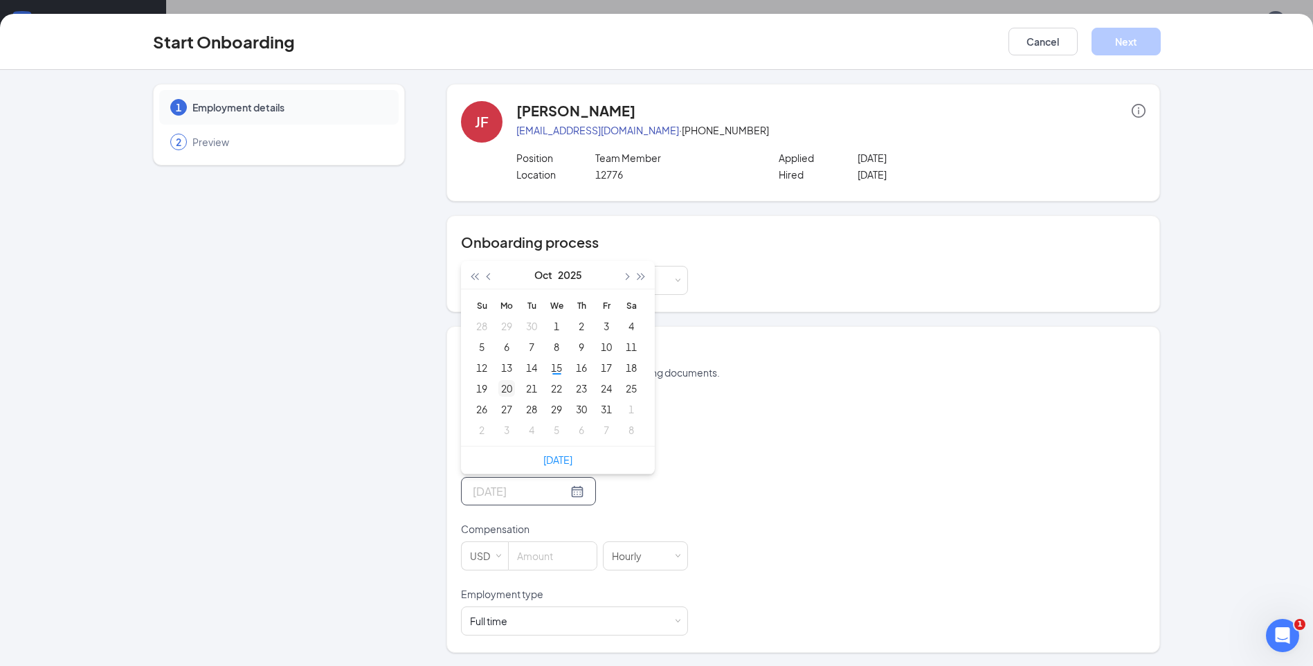
type input "[DATE]"
click at [498, 388] on div "20" at bounding box center [506, 388] width 17 height 17
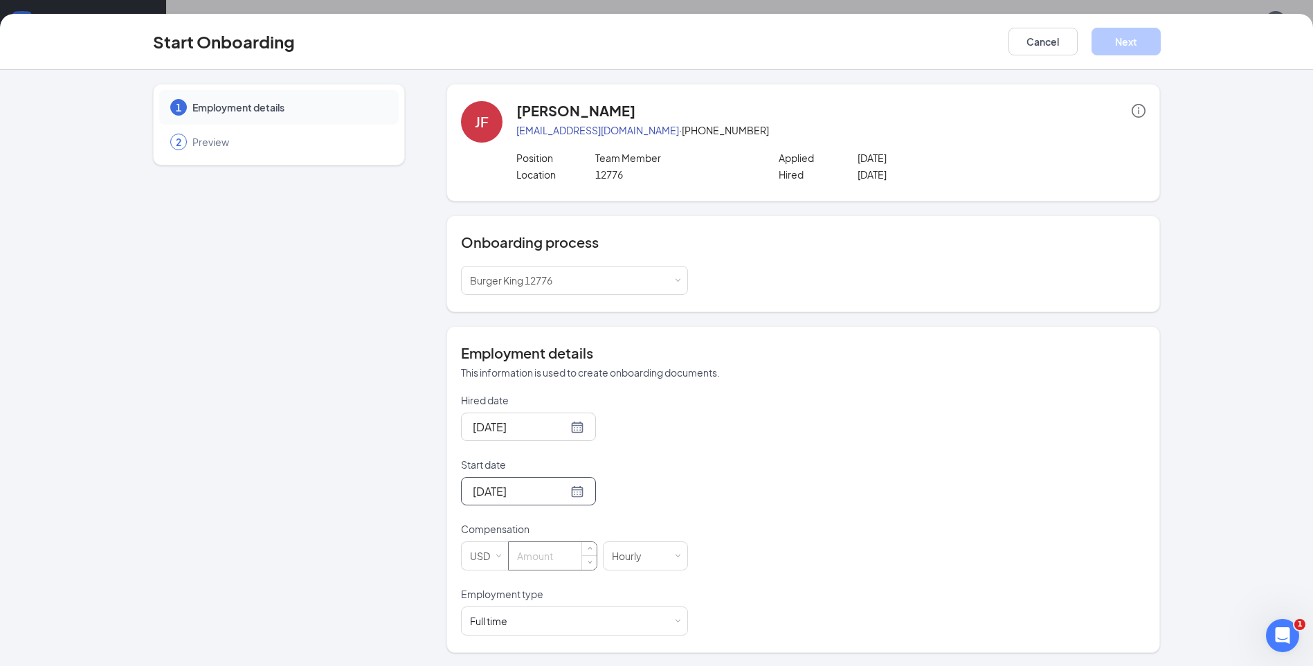
click at [535, 553] on input at bounding box center [553, 556] width 88 height 28
type input "12"
click at [648, 624] on div "Full time Works 30+ hours per week and is reasonably expected to work" at bounding box center [574, 621] width 209 height 28
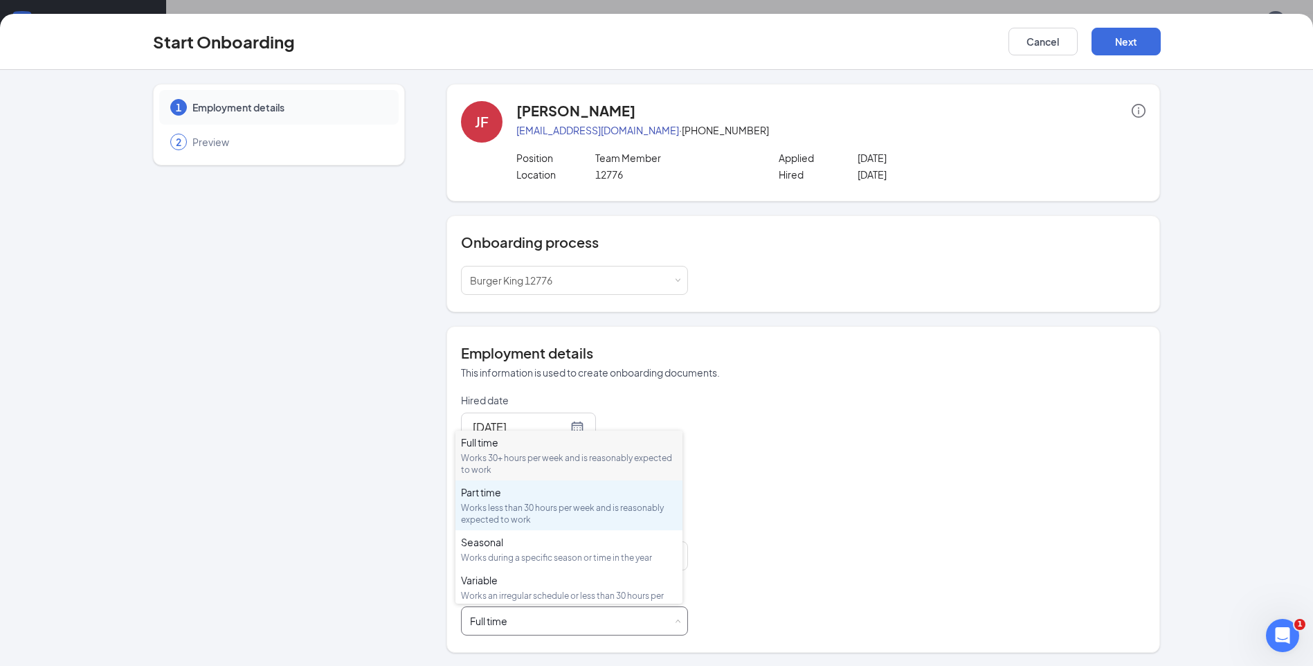
click at [616, 507] on div "Works less than 30 hours per week and is reasonably expected to work" at bounding box center [569, 514] width 216 height 24
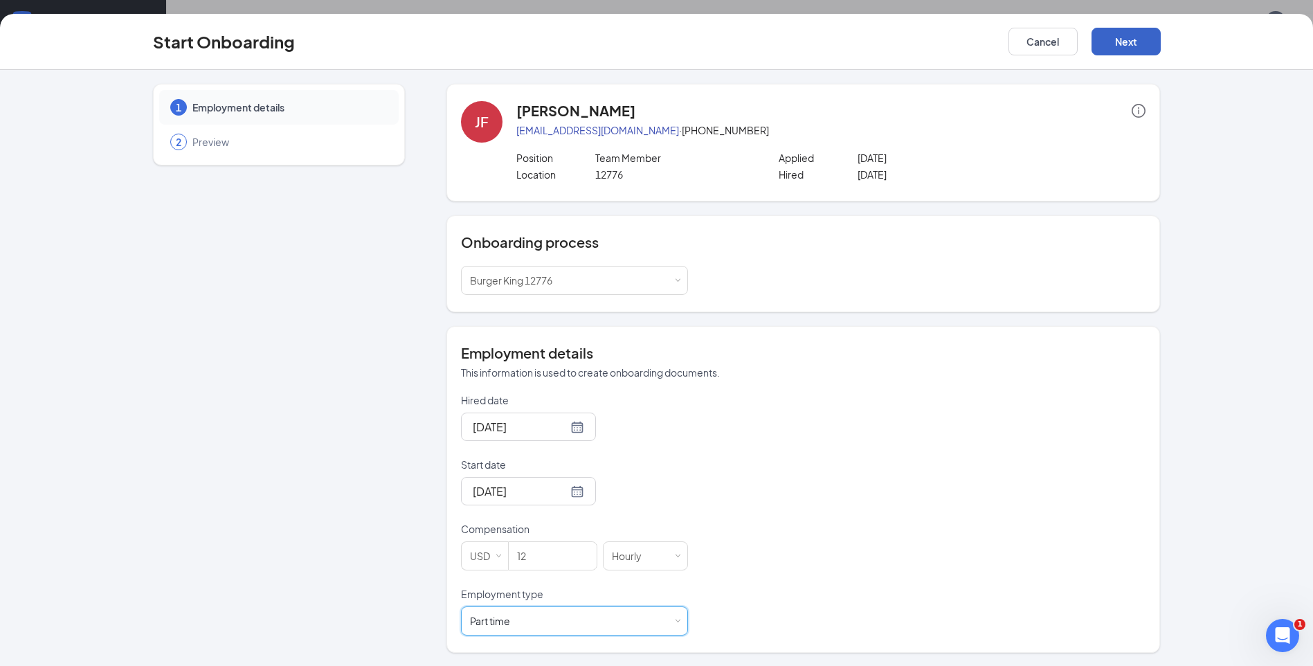
click at [1144, 40] on button "Next" at bounding box center [1126, 42] width 69 height 28
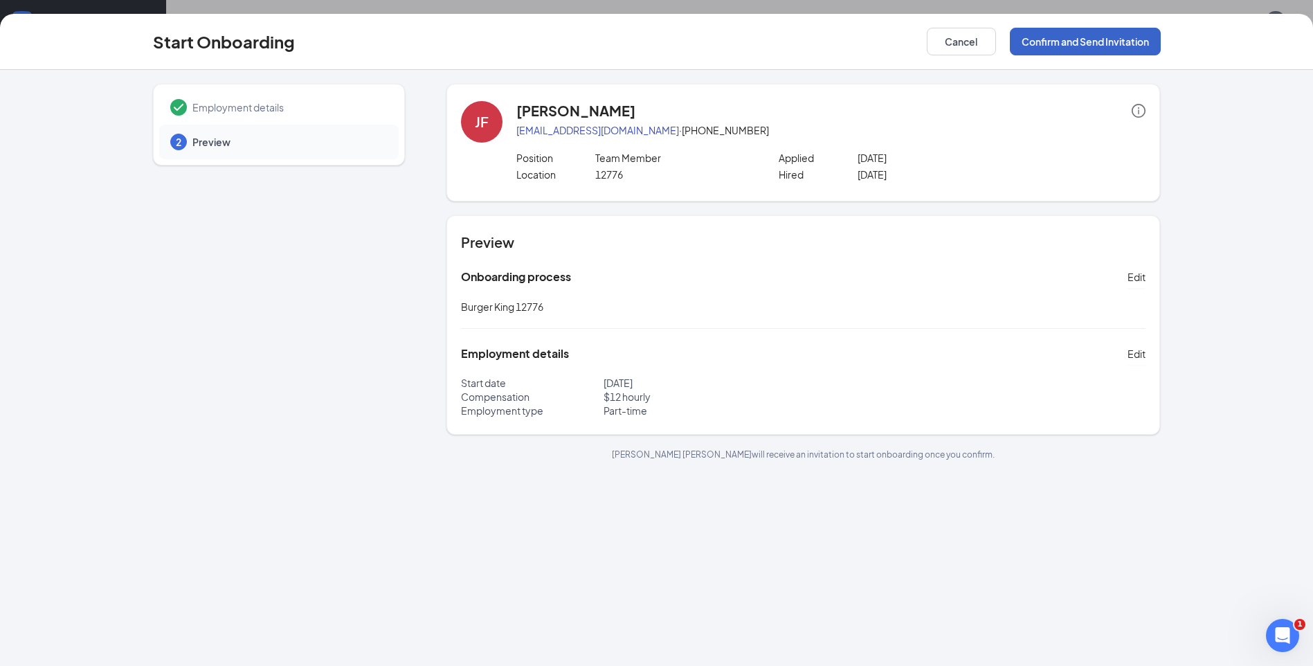
click at [1075, 37] on button "Confirm and Send Invitation" at bounding box center [1085, 42] width 151 height 28
